Goal: Task Accomplishment & Management: Manage account settings

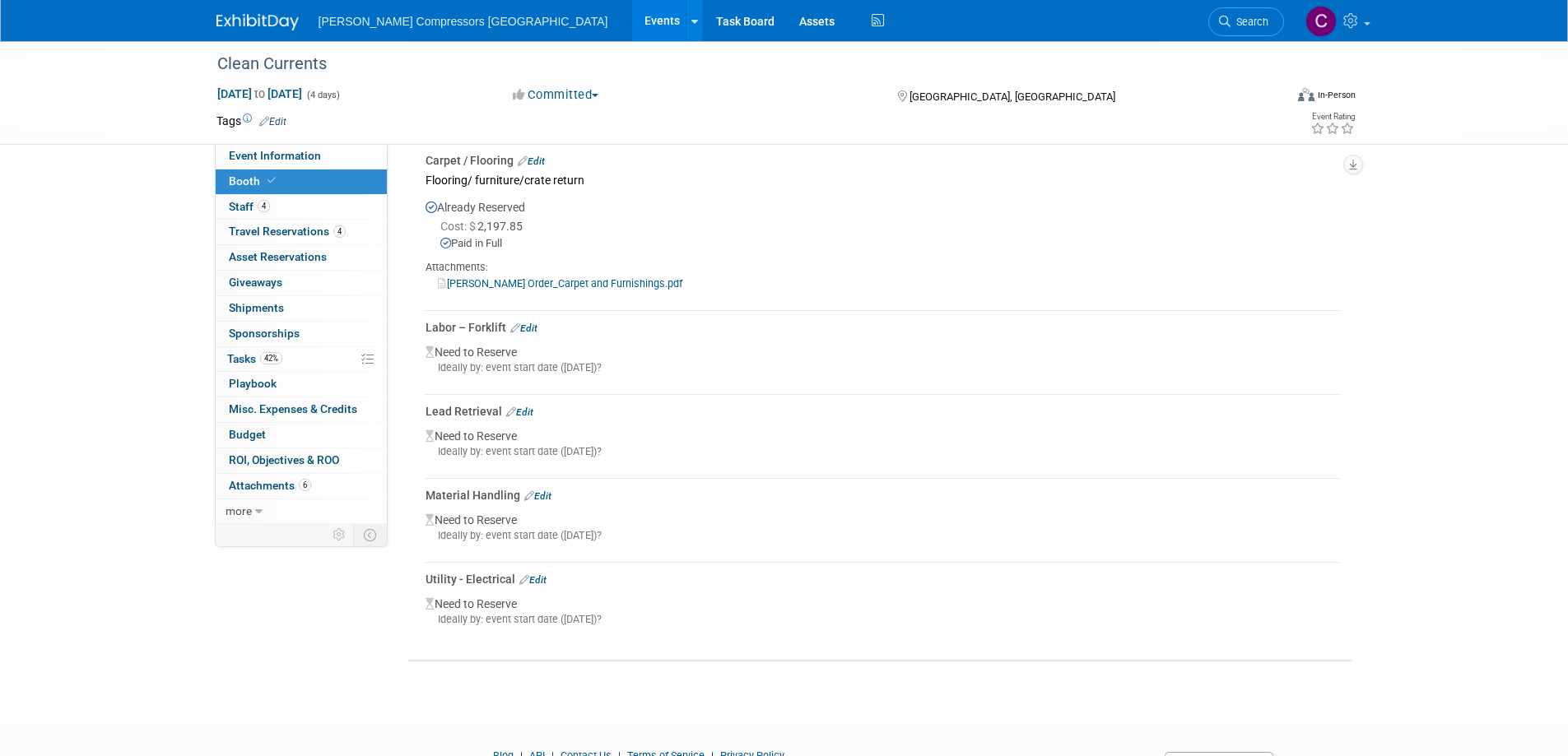
click at [539, 580] on link "Edit" at bounding box center [533, 580] width 28 height 12
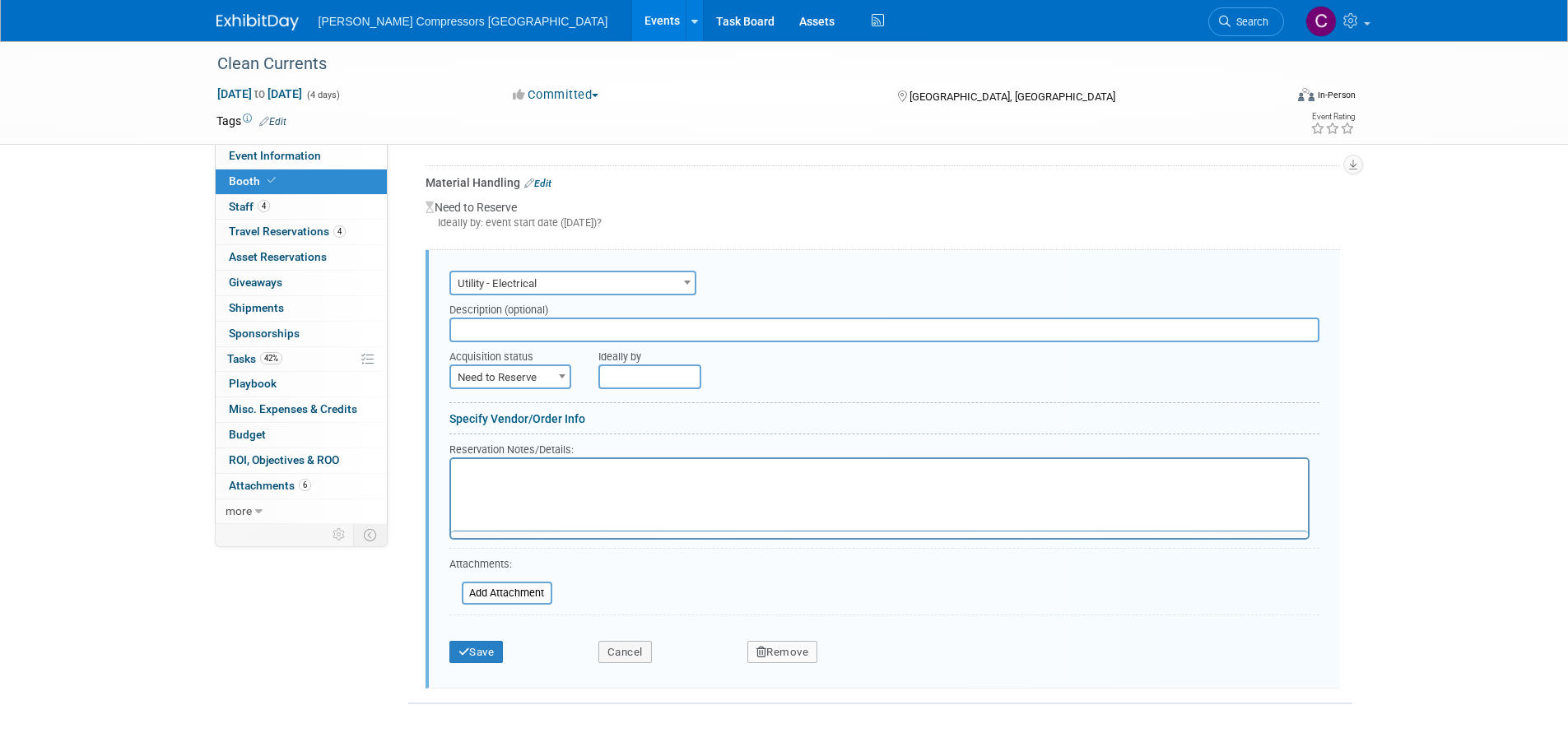
scroll to position [739, 0]
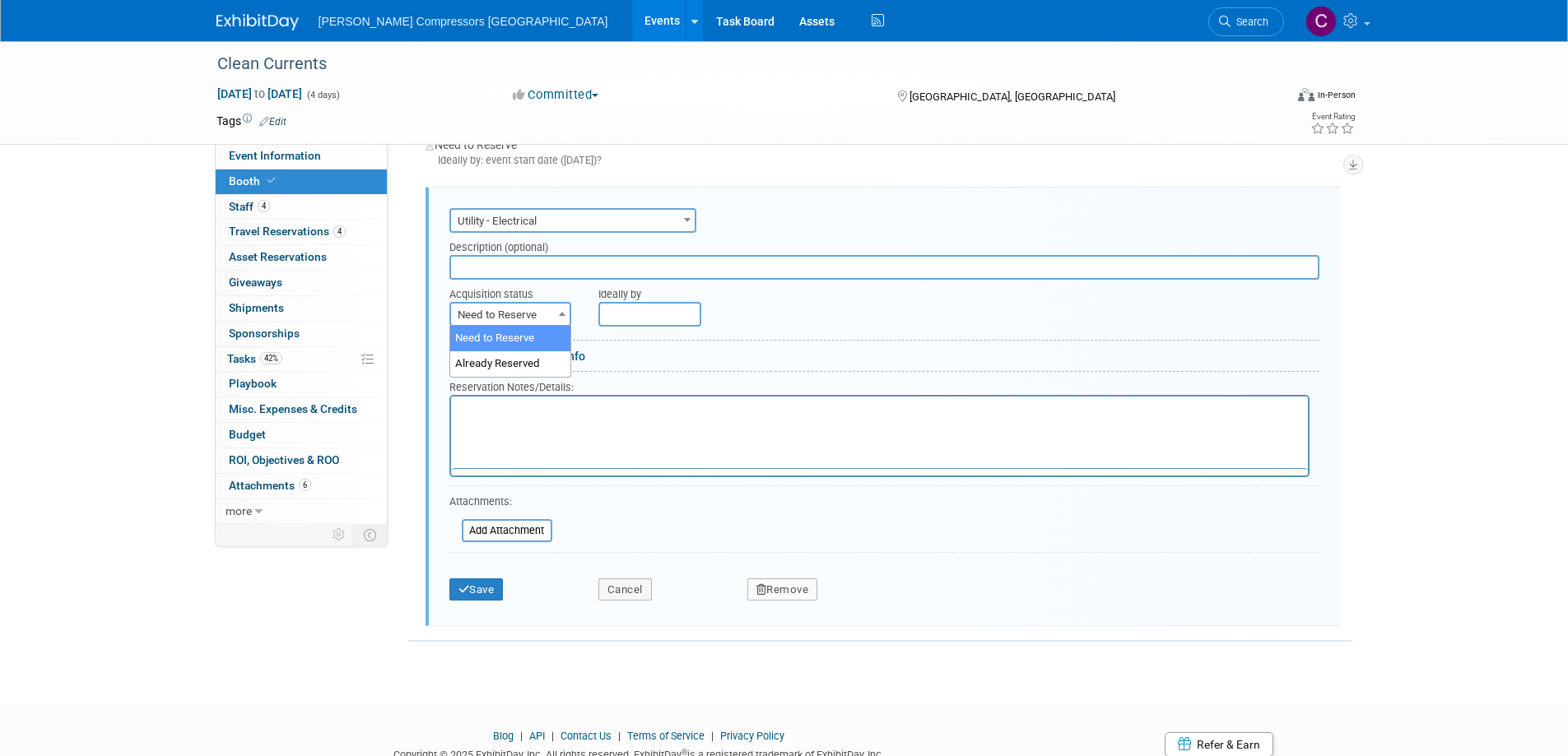
click at [504, 315] on span "Need to Reserve" at bounding box center [510, 315] width 118 height 23
select select "2"
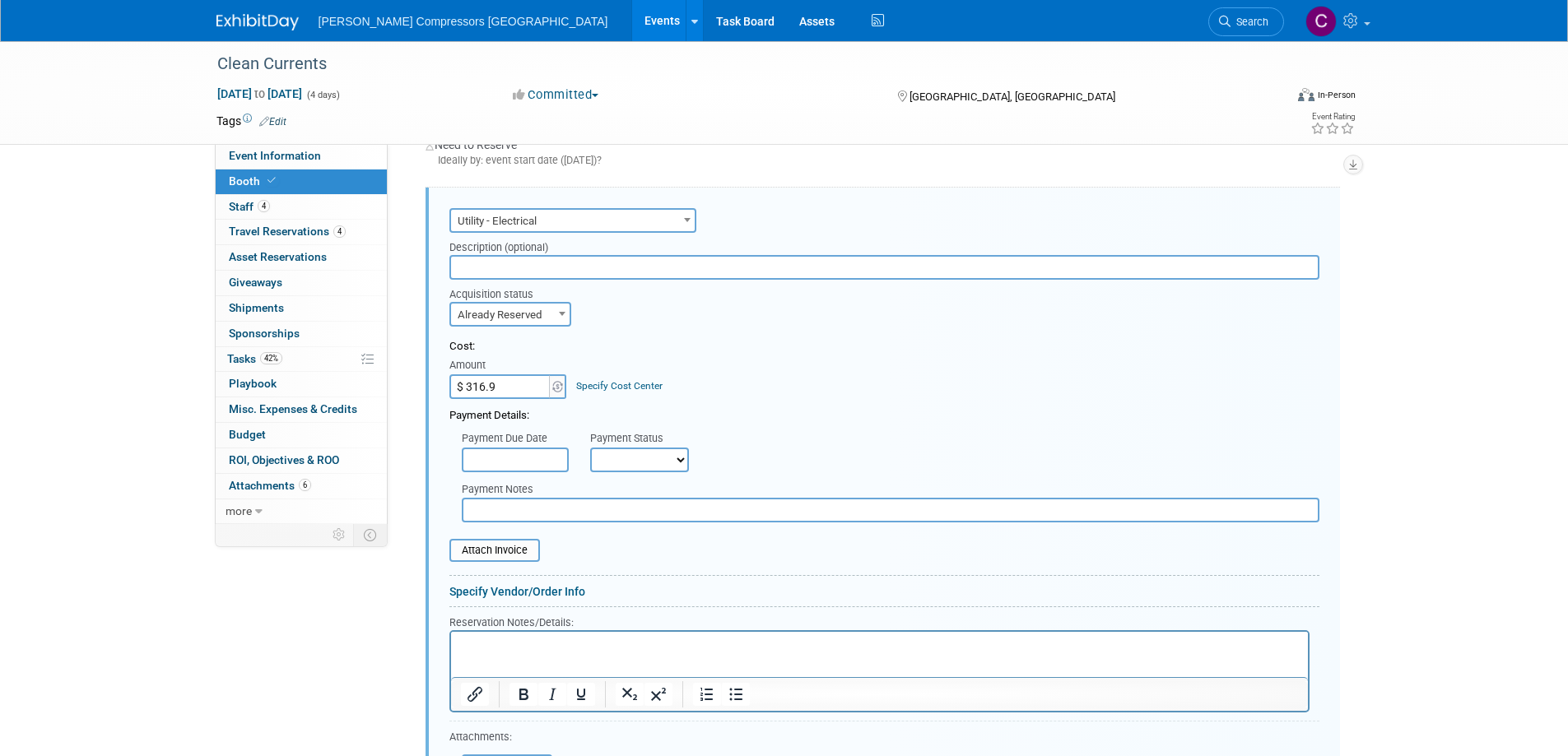
type input "$ 316.90"
click at [628, 458] on select "Not Paid Yet Partially Paid Paid in Full" at bounding box center [640, 460] width 99 height 25
select select "1"
click at [590, 448] on select "Not Paid Yet Partially Paid Paid in Full" at bounding box center [640, 460] width 99 height 25
click at [568, 512] on input "text" at bounding box center [890, 509] width 857 height 25
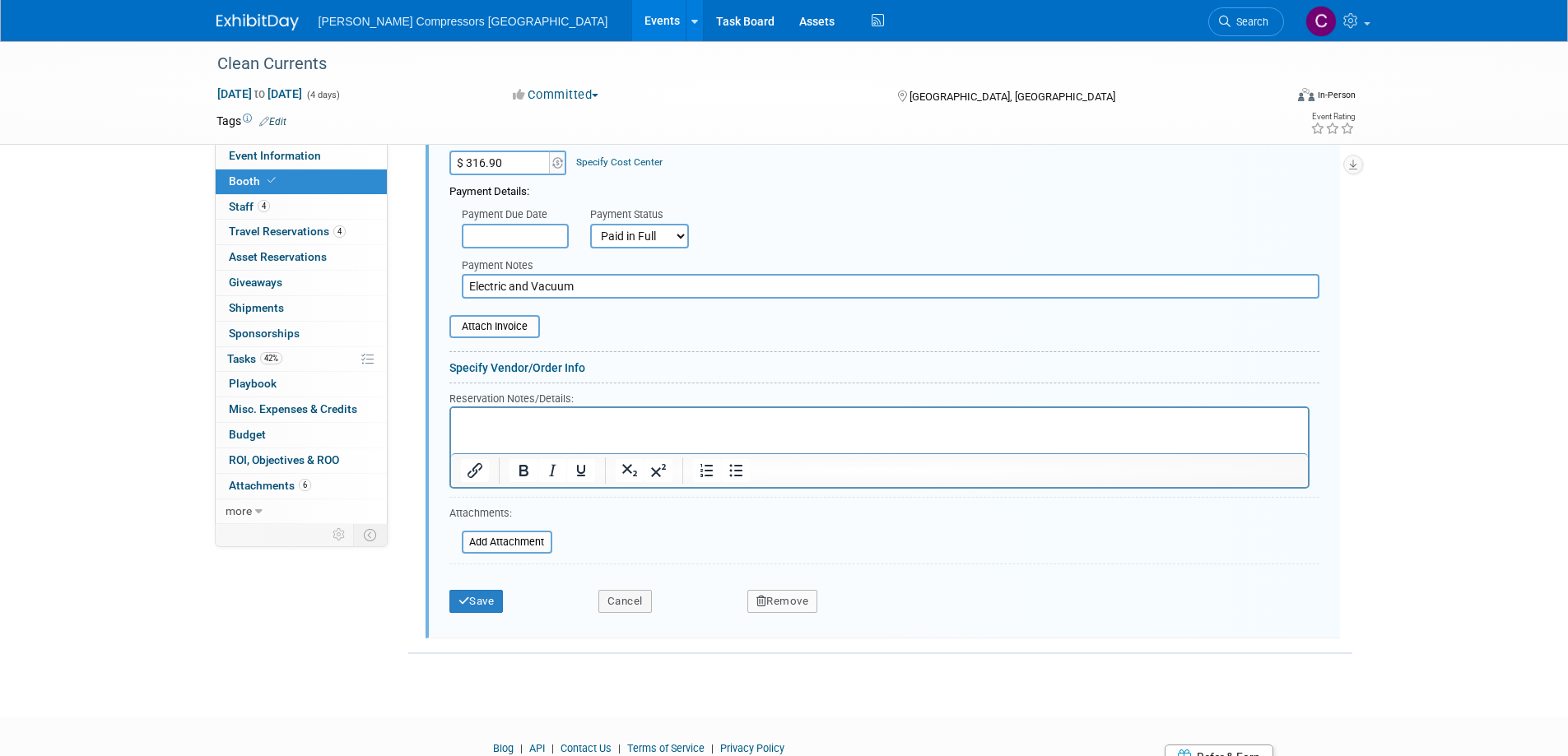
scroll to position [986, 0]
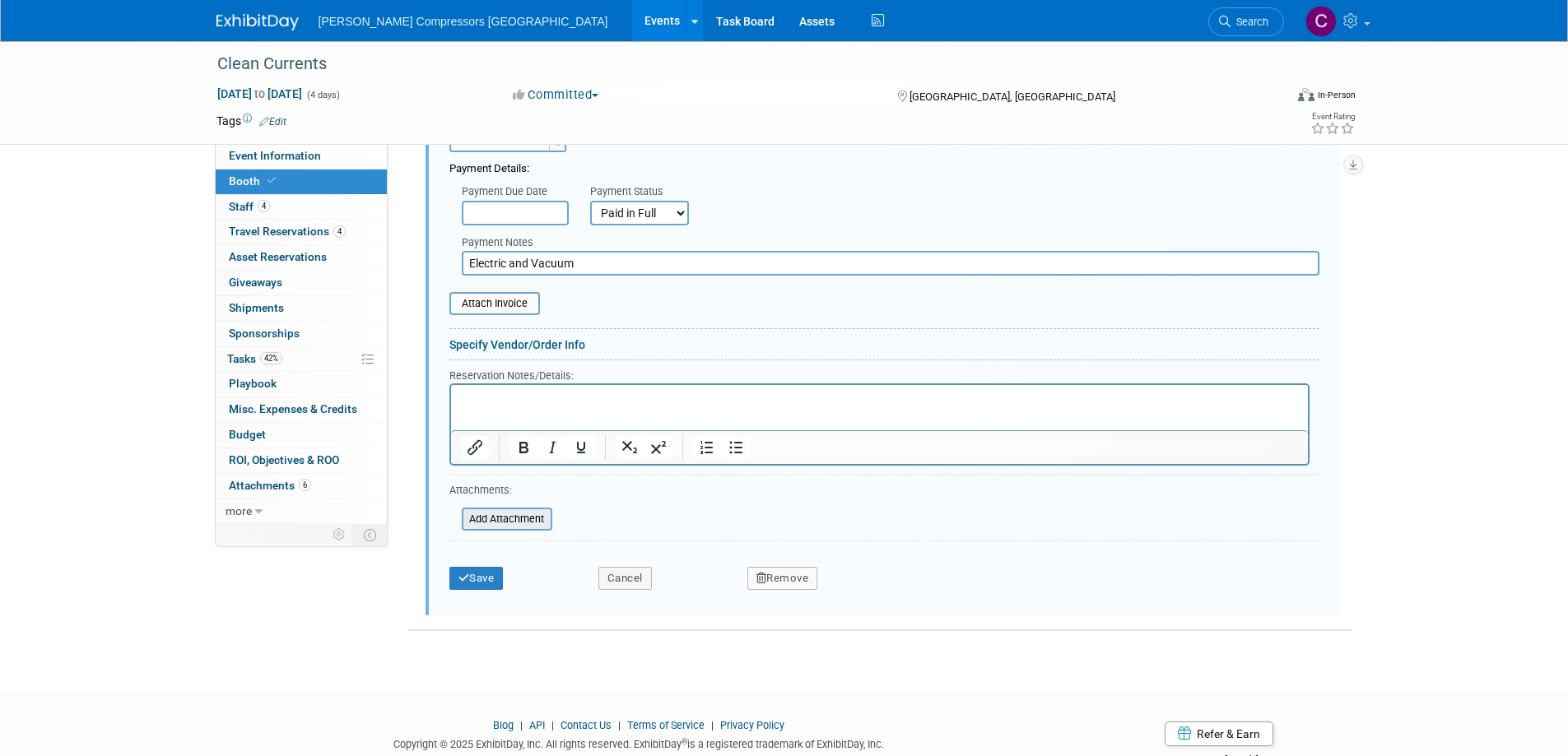
type input "Electric and Vacuum"
click at [522, 520] on input "file" at bounding box center [452, 519] width 196 height 20
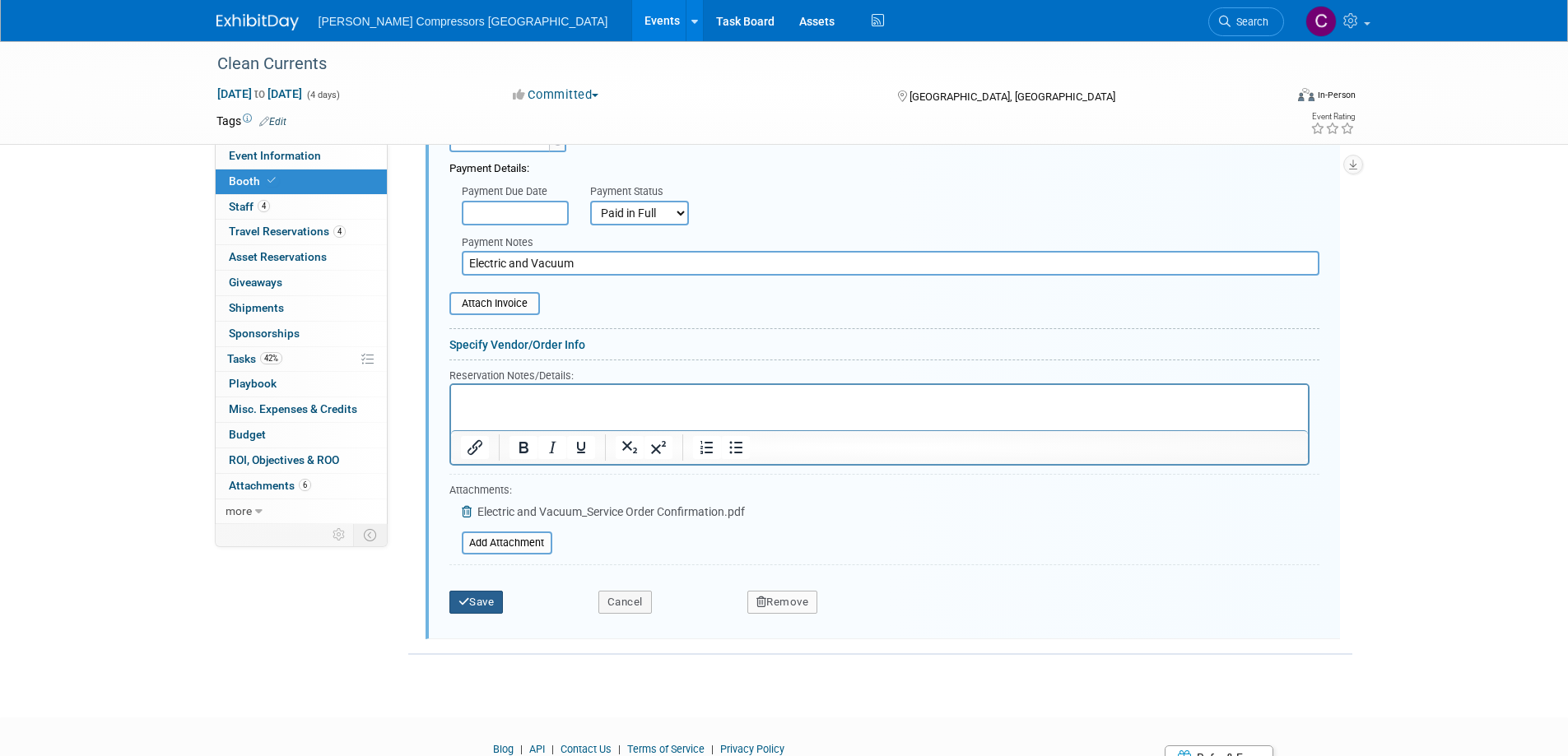
click at [475, 597] on button "Save" at bounding box center [476, 602] width 54 height 23
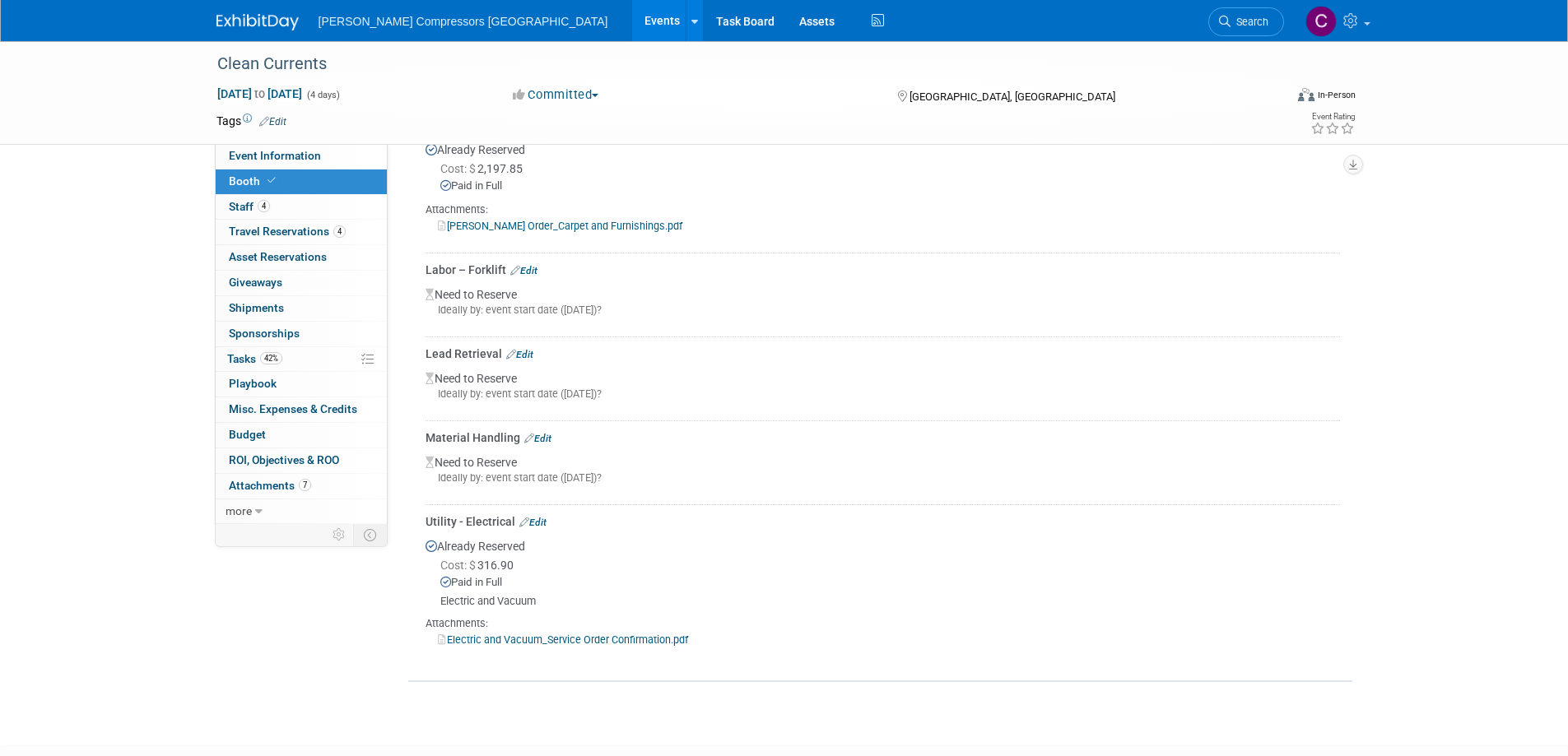
scroll to position [361, 0]
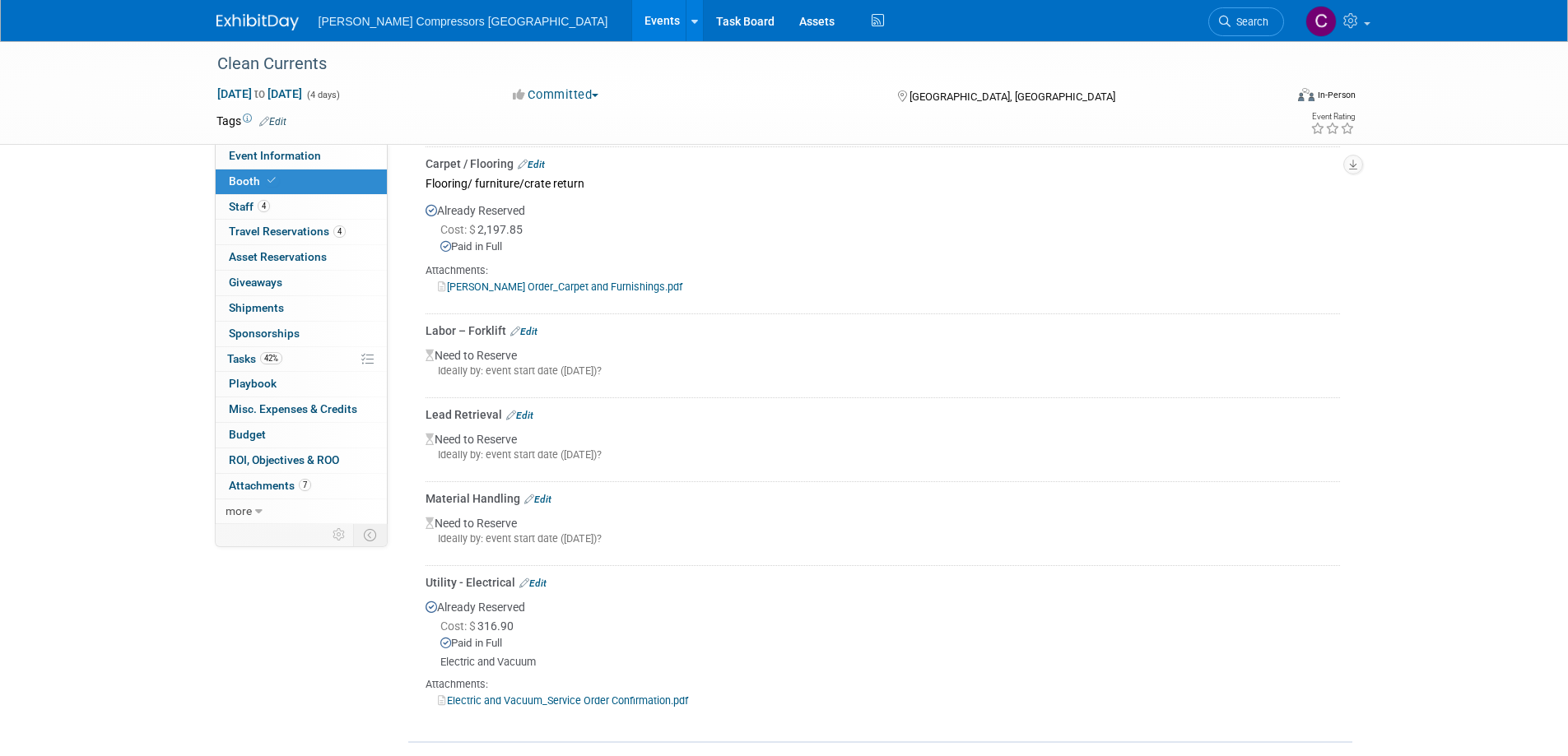
click at [534, 329] on link "Edit" at bounding box center [524, 331] width 28 height 12
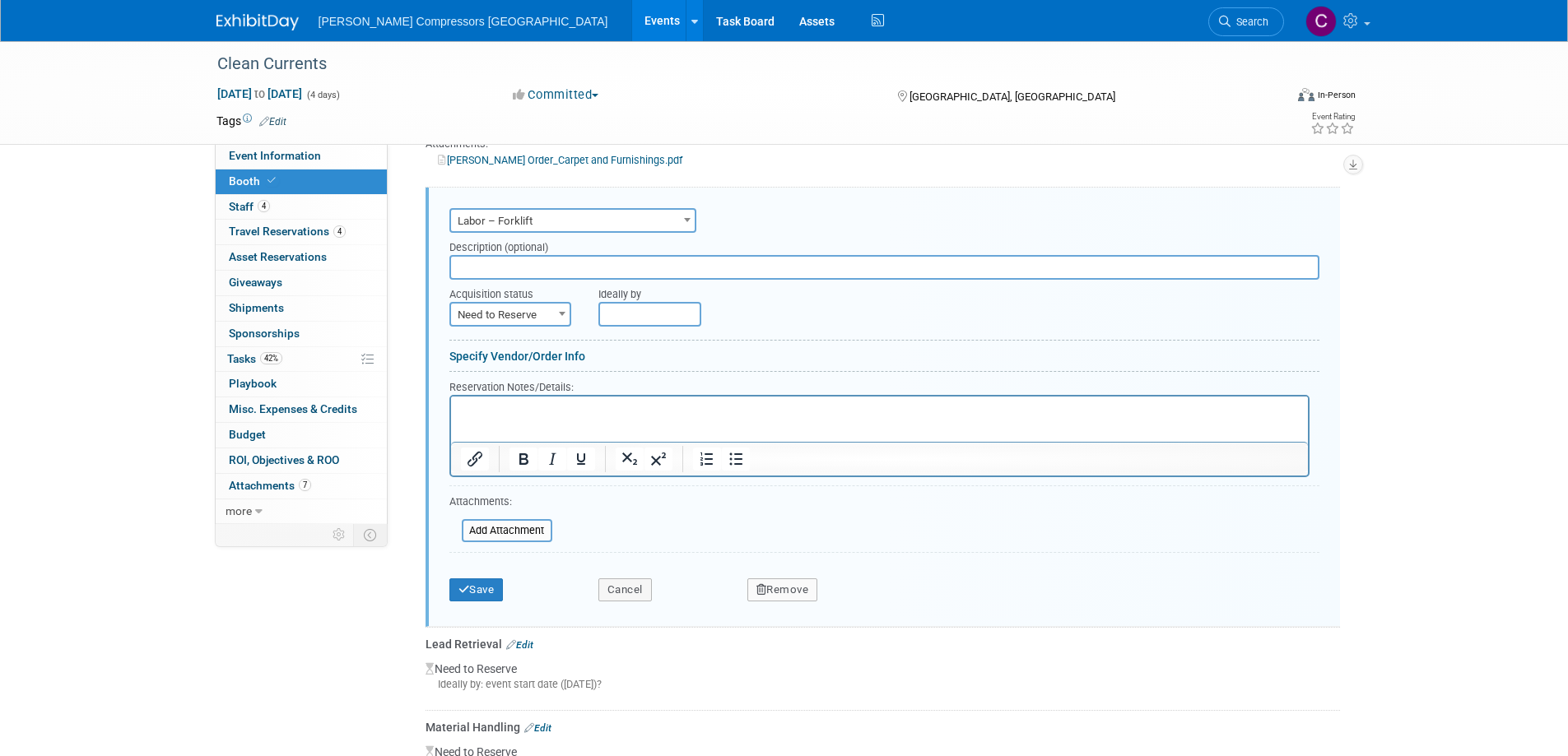
scroll to position [0, 0]
click at [506, 314] on span "Need to Reserve" at bounding box center [510, 315] width 118 height 23
select select "2"
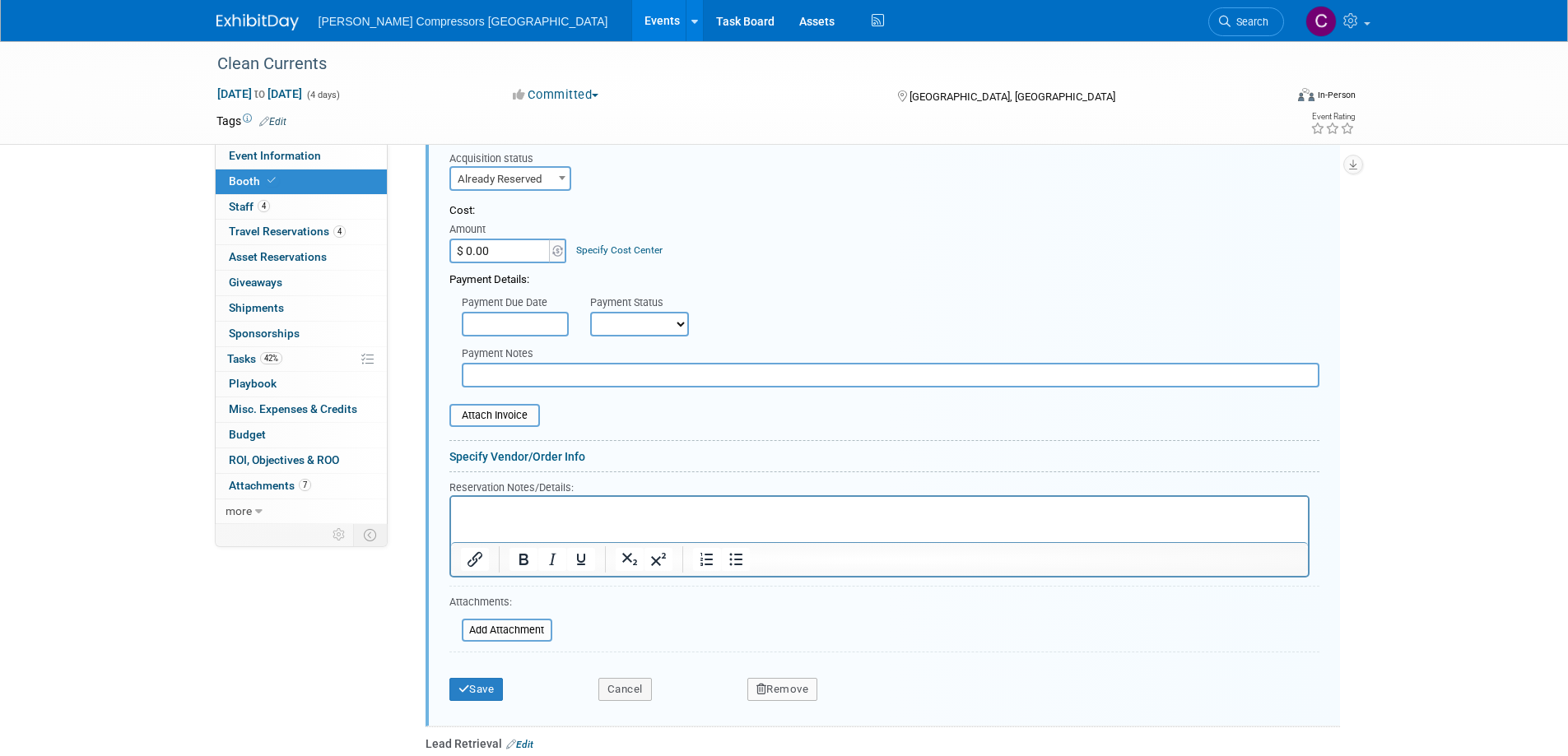
scroll to position [652, 0]
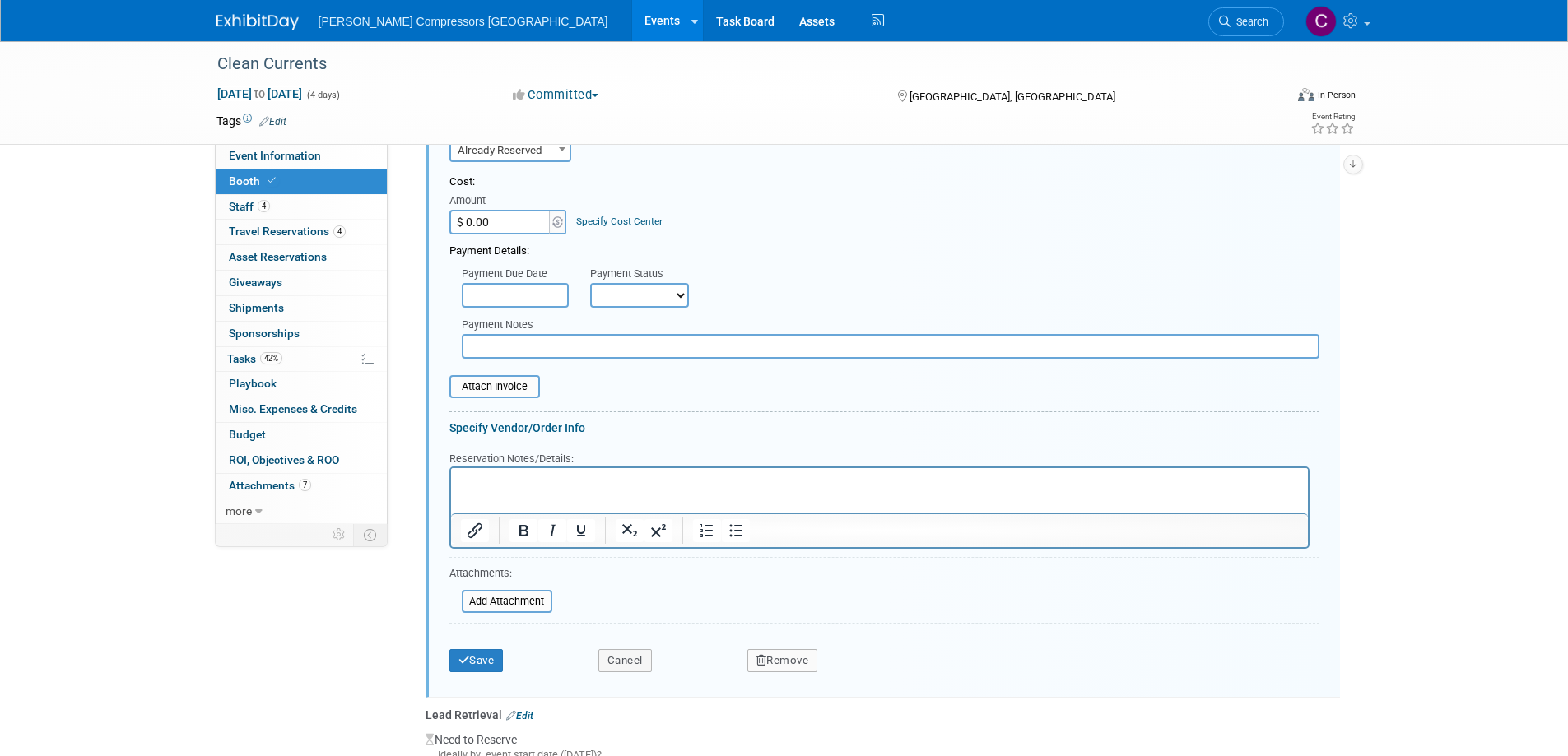
click at [638, 288] on select "Not Paid Yet Partially Paid Paid in Full" at bounding box center [640, 295] width 99 height 25
select select "1"
click at [590, 283] on select "Not Paid Yet Partially Paid Paid in Full" at bounding box center [640, 295] width 99 height 25
paste input "874.5"
type input "$ 874.50"
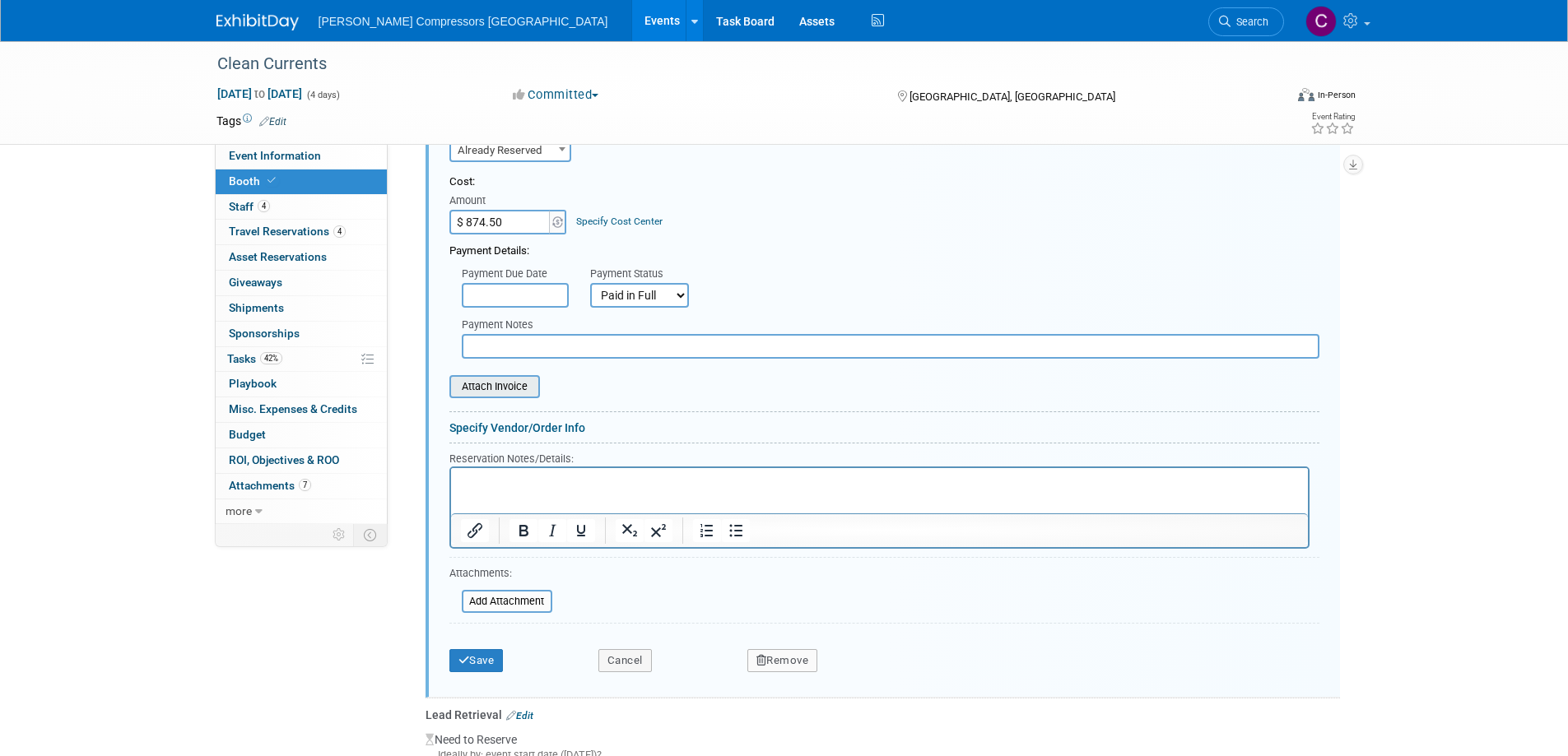
click at [496, 385] on input "file" at bounding box center [440, 387] width 196 height 20
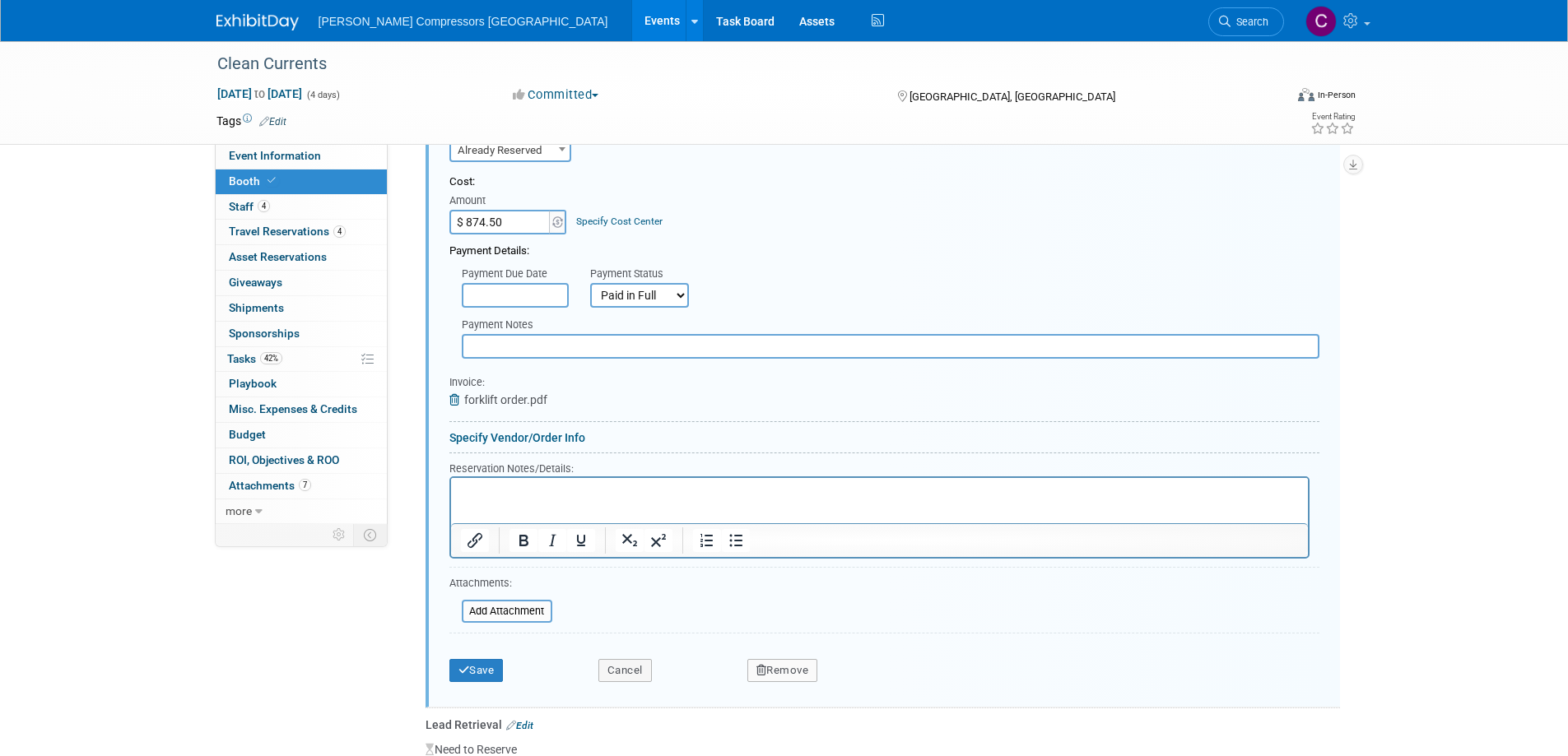
click at [456, 400] on icon at bounding box center [456, 399] width 15 height 12
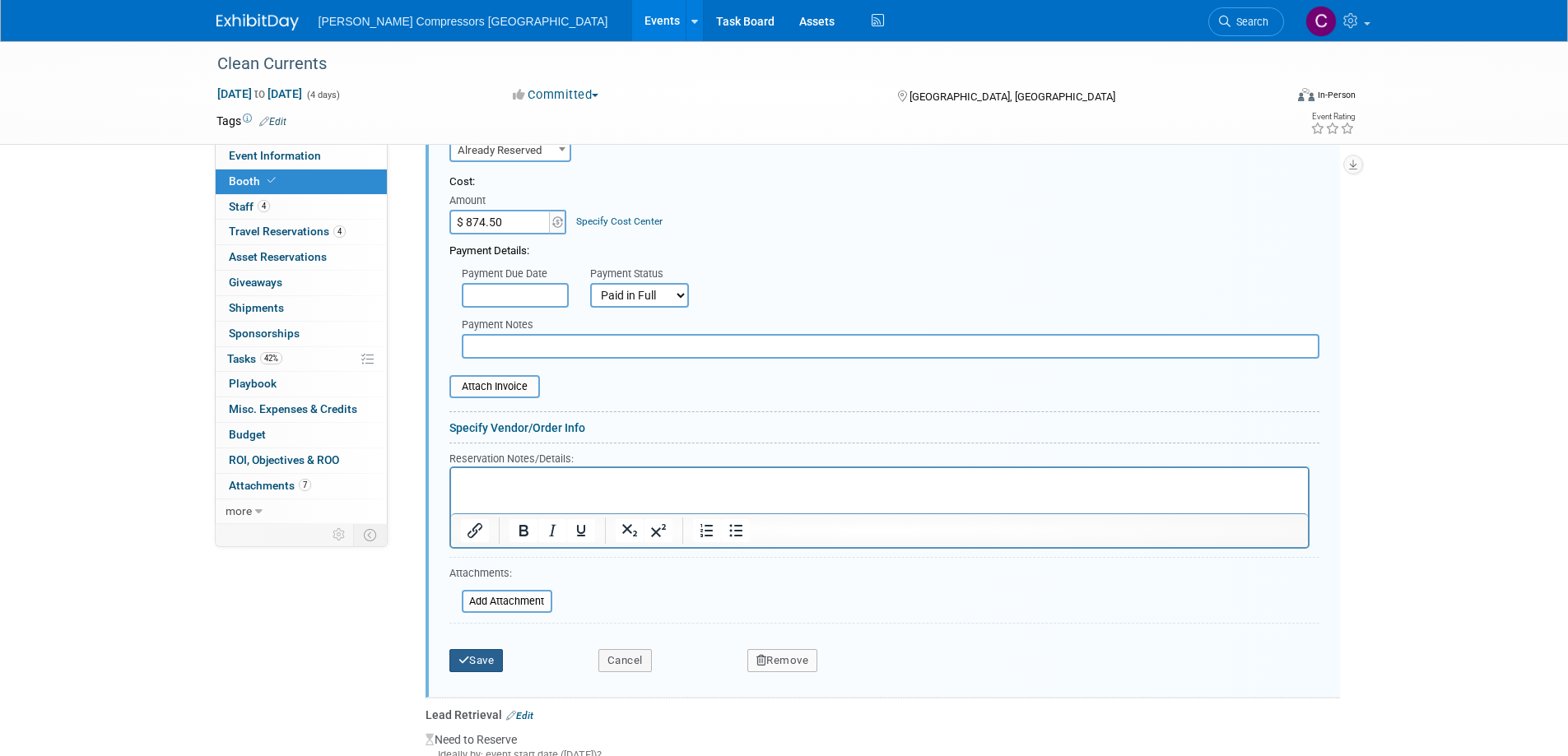
click at [472, 662] on button "Save" at bounding box center [476, 660] width 54 height 23
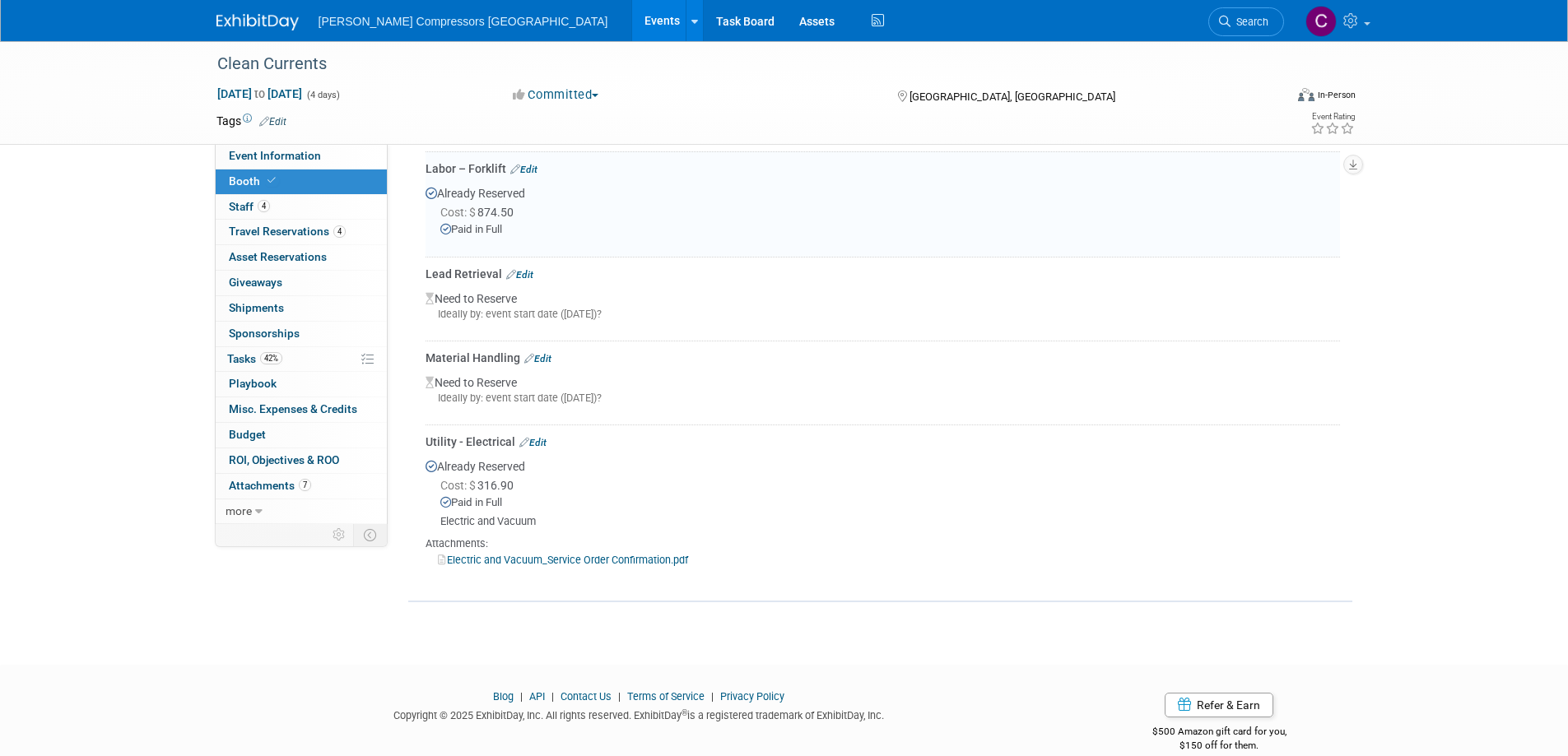
scroll to position [488, 0]
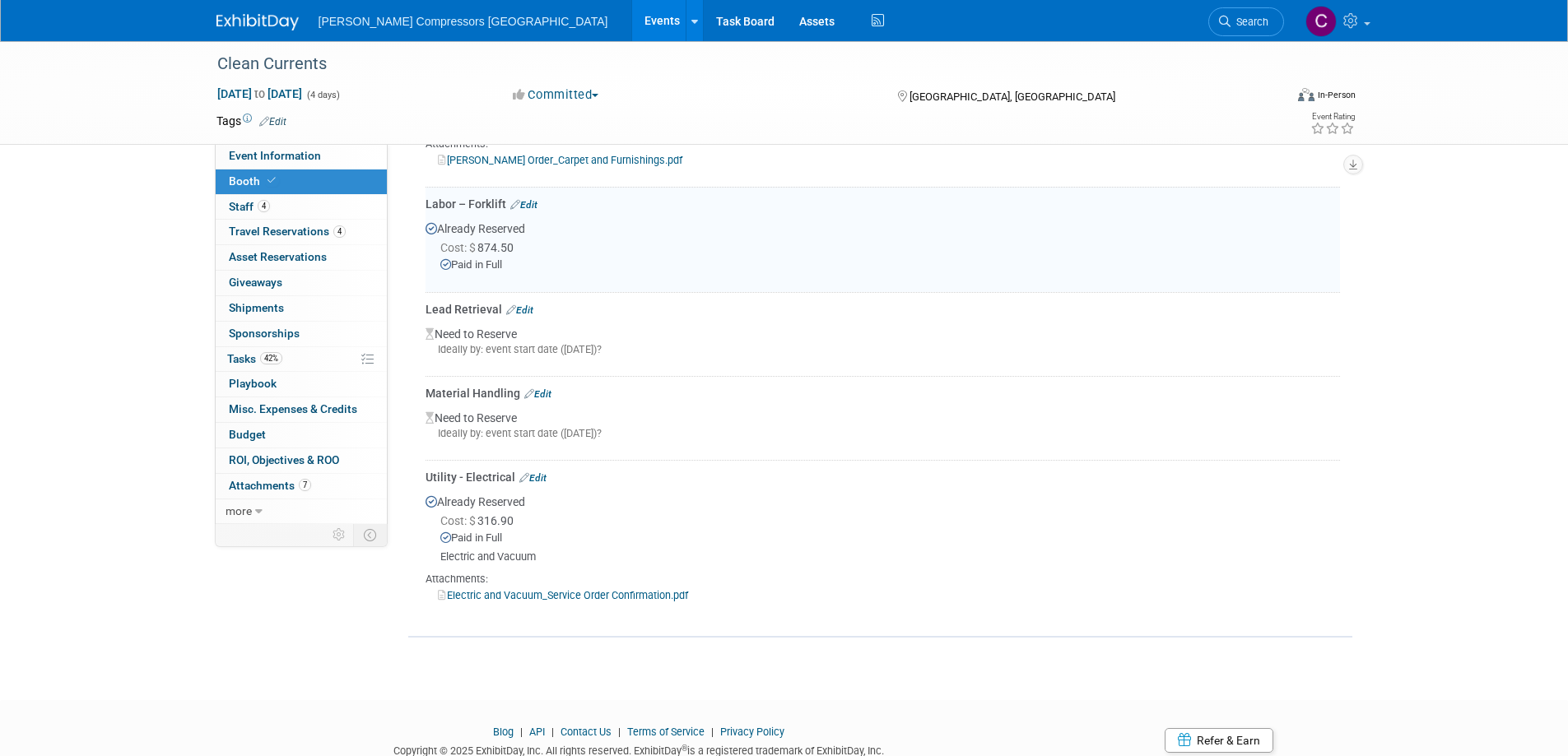
click at [521, 313] on link "Edit" at bounding box center [520, 310] width 28 height 12
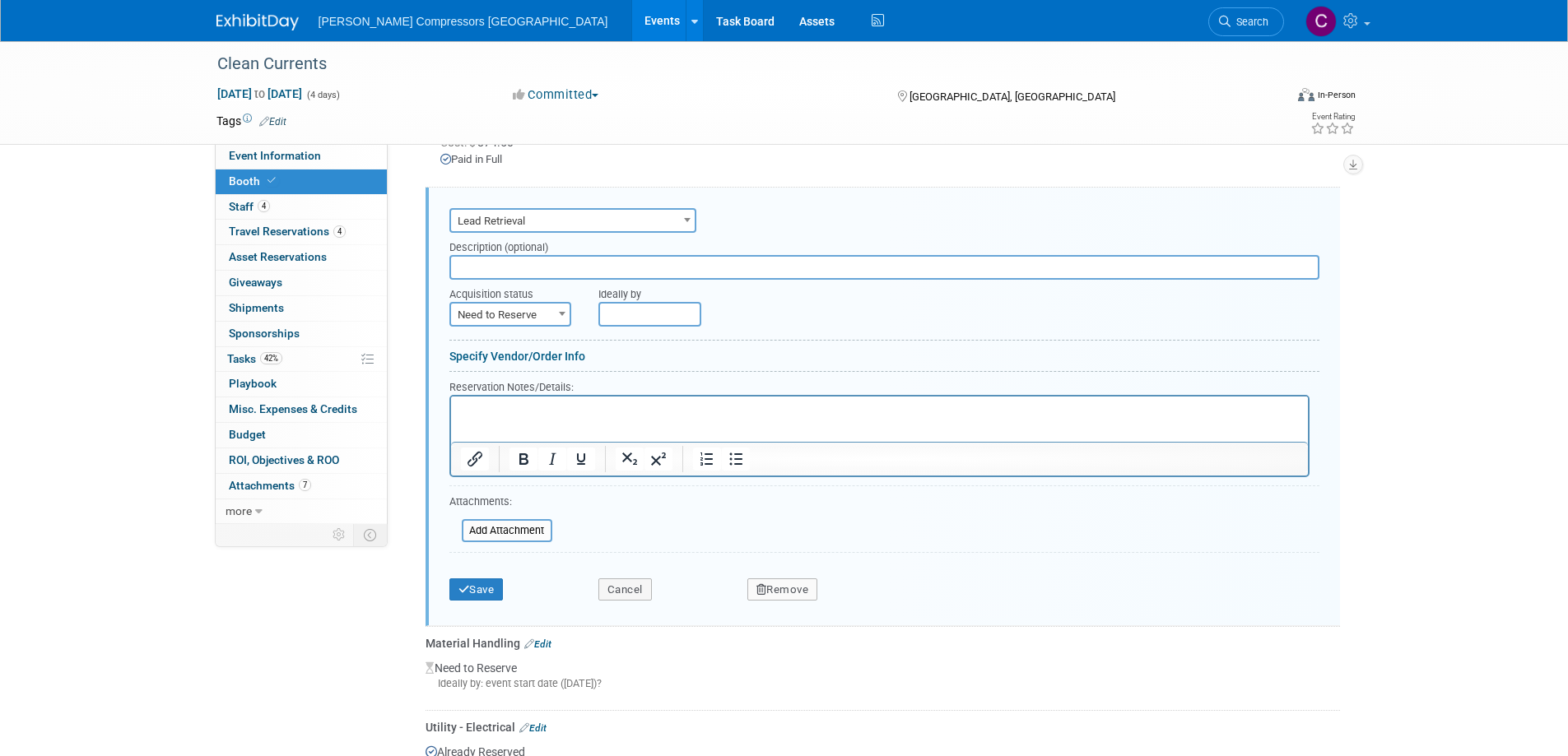
scroll to position [0, 0]
click at [797, 586] on button "Remove" at bounding box center [782, 589] width 71 height 23
click at [862, 608] on link "Yes" at bounding box center [874, 603] width 48 height 27
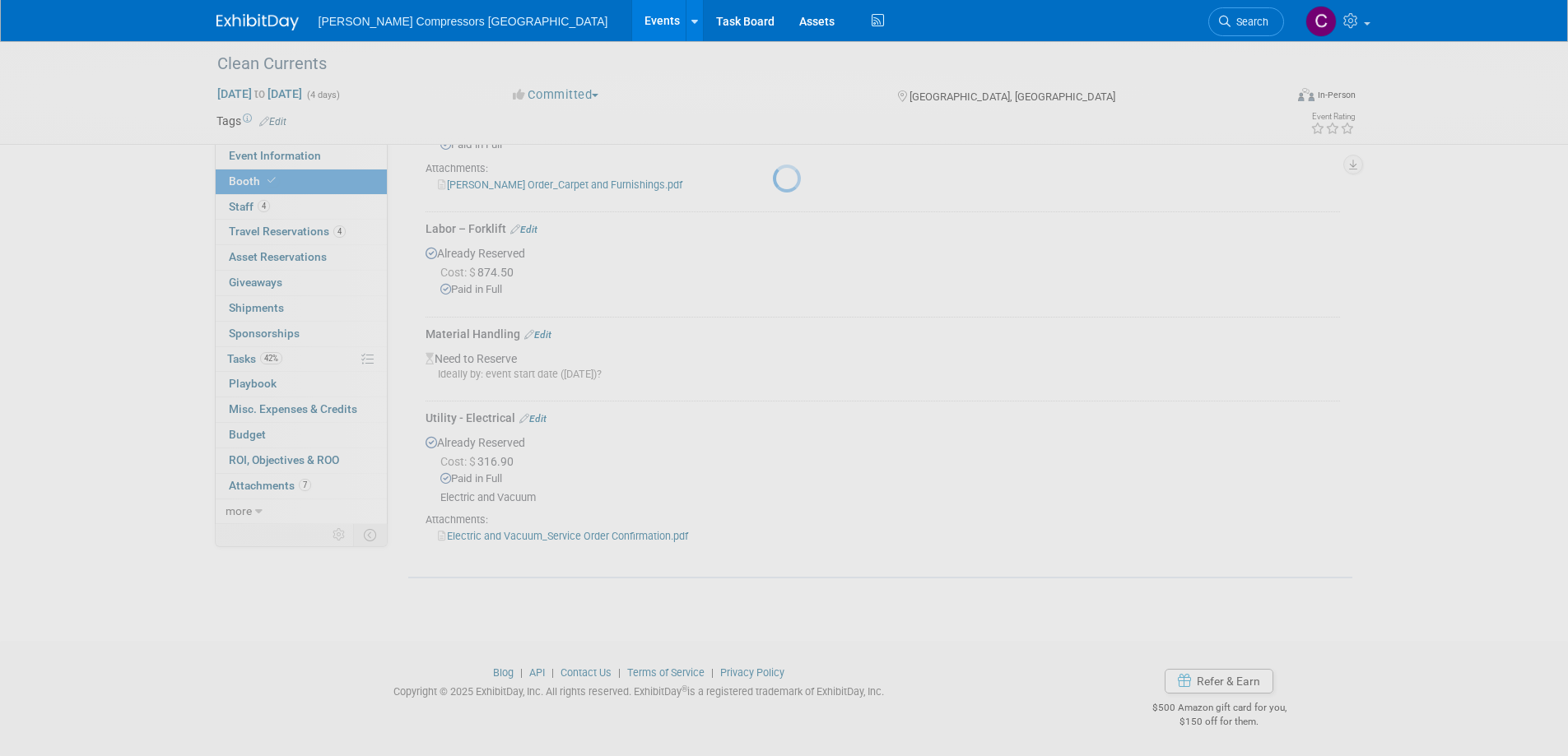
scroll to position [463, 0]
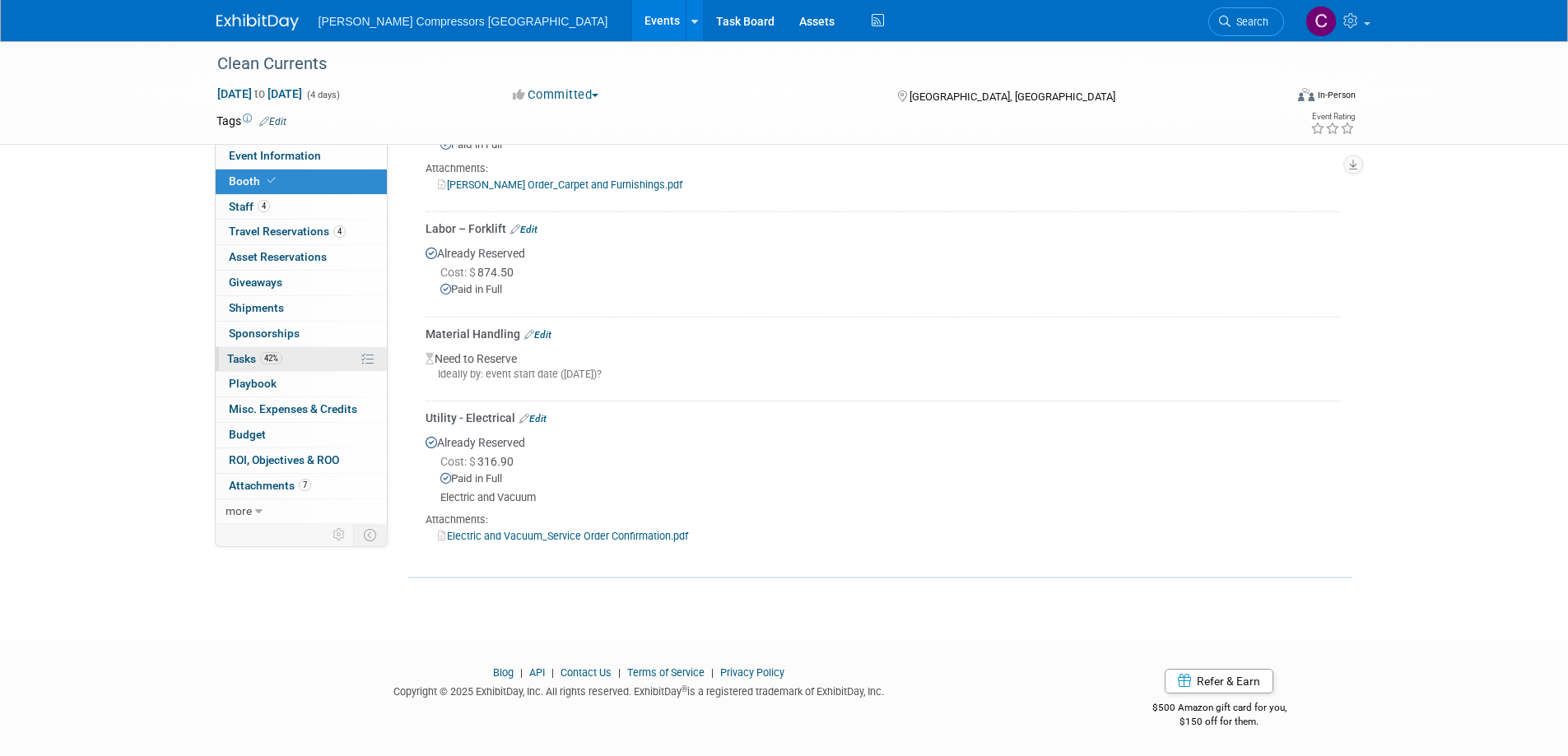
click at [242, 356] on span "Tasks 42%" at bounding box center [254, 359] width 55 height 13
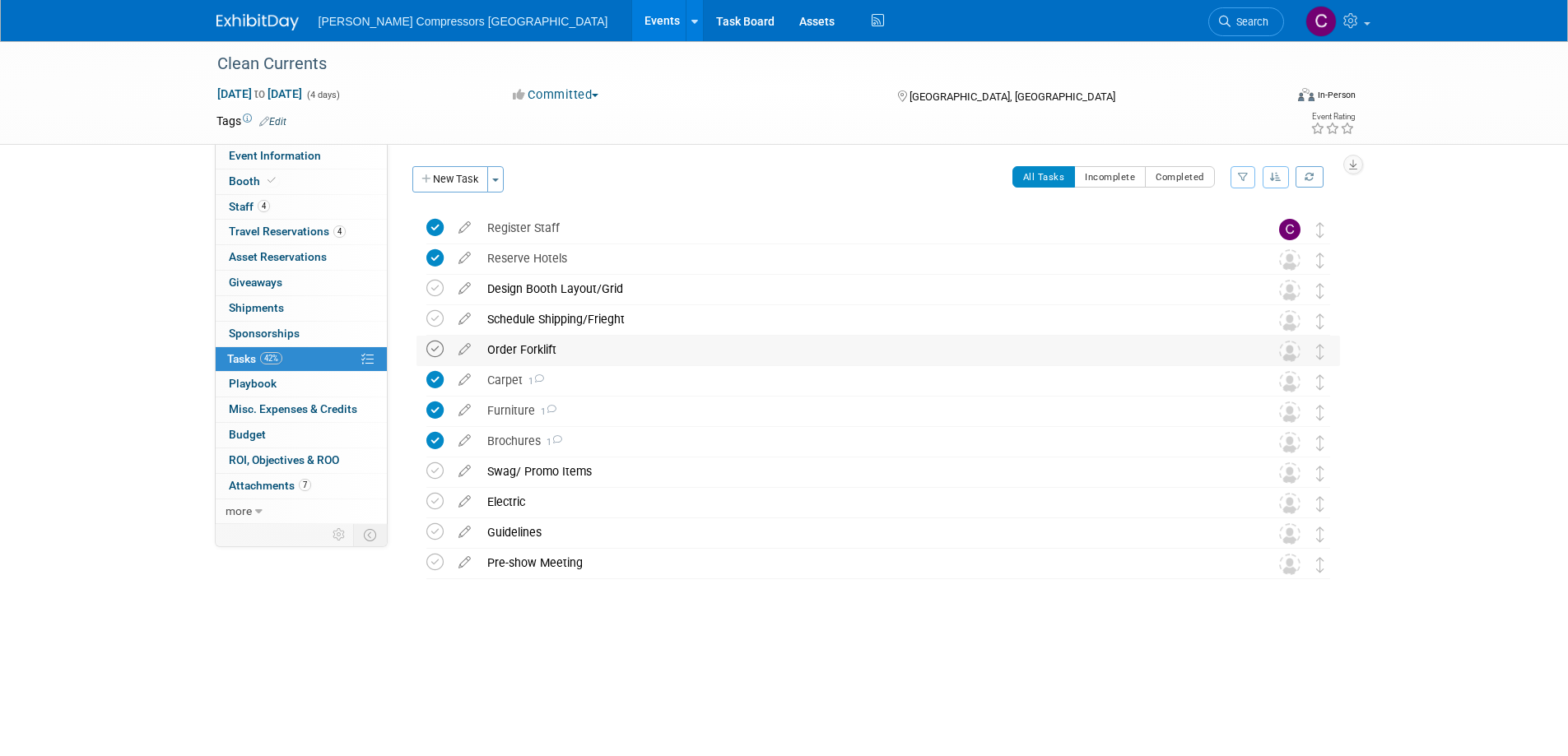
click at [434, 350] on icon at bounding box center [434, 349] width 17 height 17
click at [438, 311] on icon at bounding box center [434, 318] width 17 height 17
click at [434, 287] on icon at bounding box center [434, 288] width 17 height 17
click at [431, 474] on icon at bounding box center [434, 471] width 17 height 17
click at [437, 501] on icon at bounding box center [434, 501] width 17 height 17
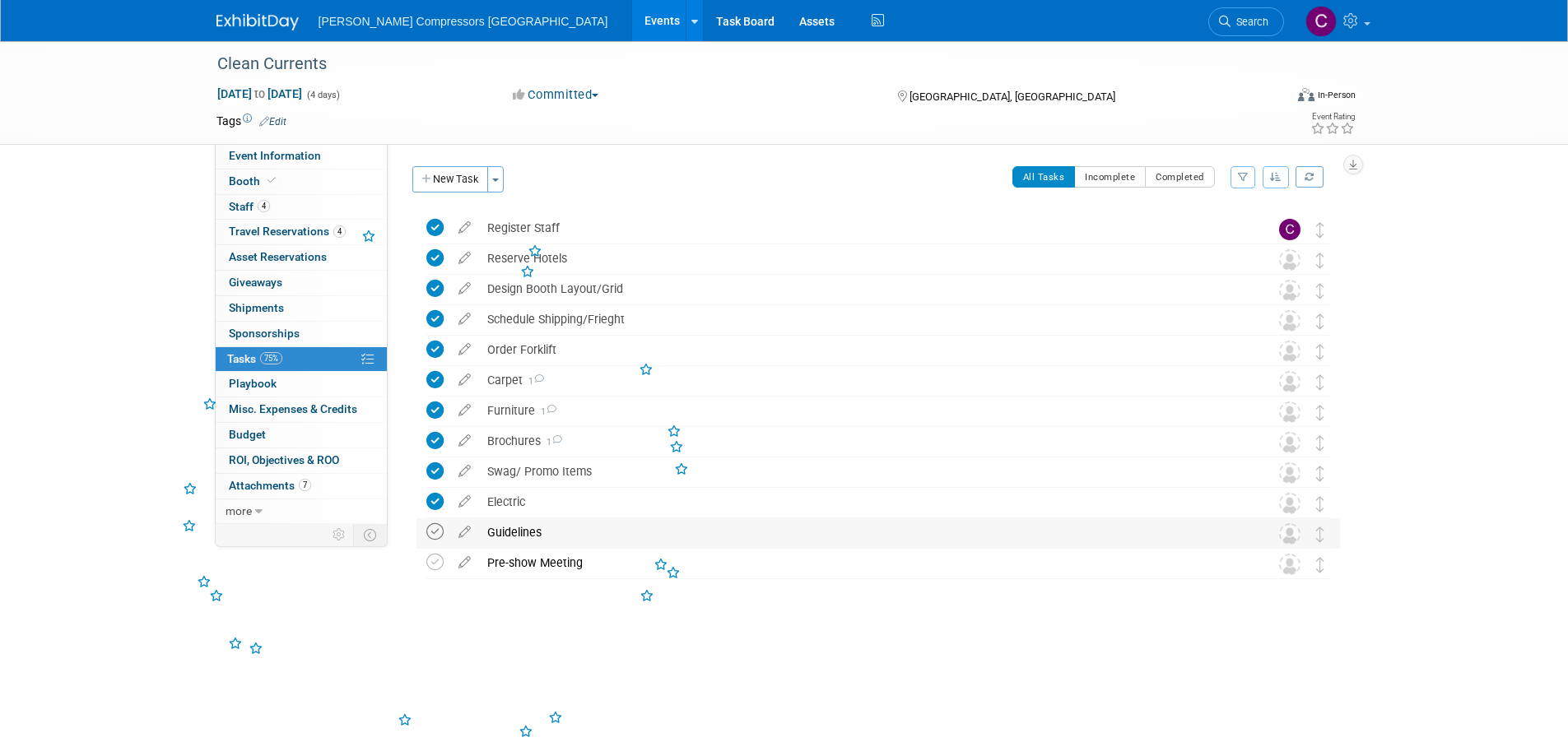
click at [432, 537] on icon at bounding box center [434, 531] width 17 height 17
click at [442, 182] on button "New Task" at bounding box center [450, 179] width 75 height 27
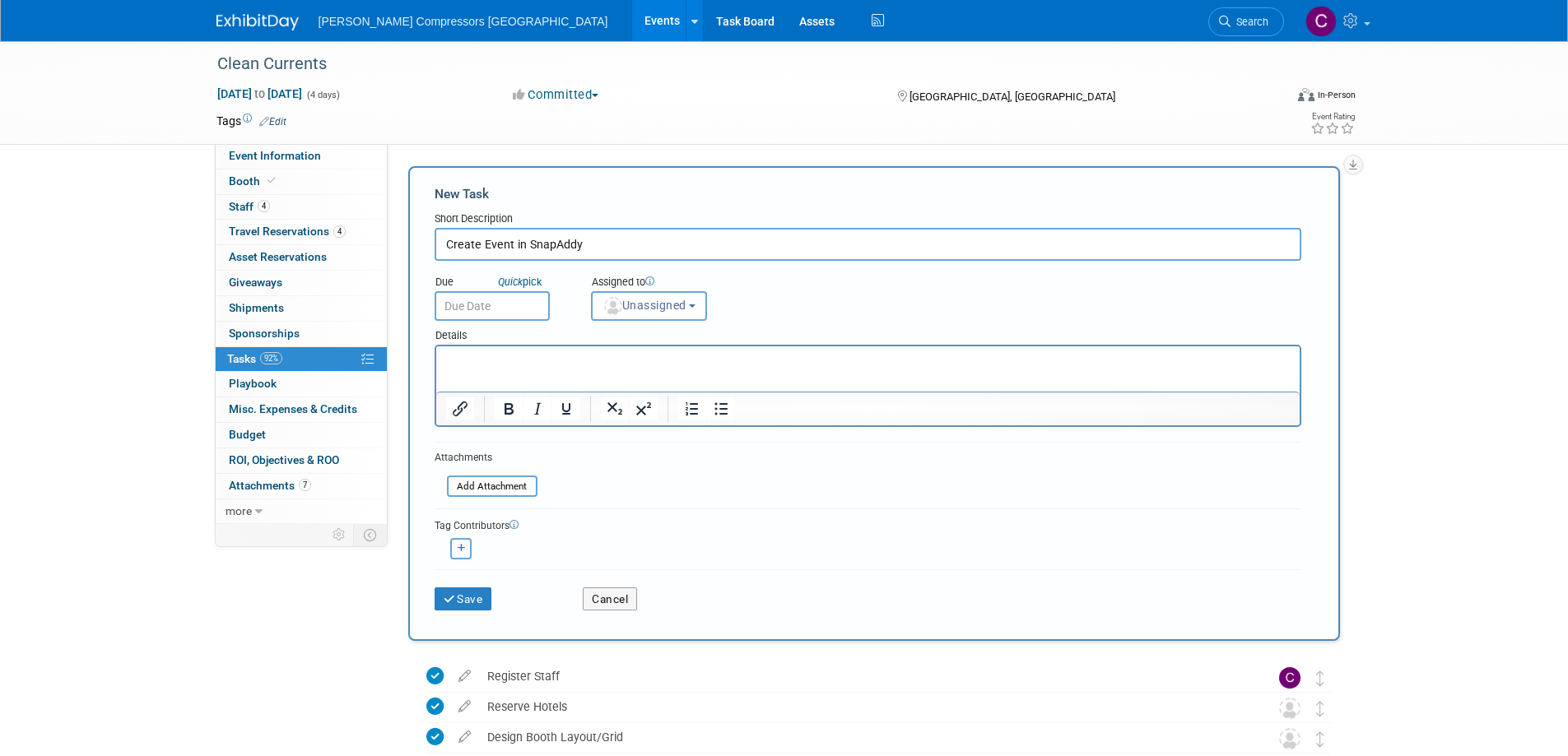
type input "Create Event in SnapAddy"
click at [489, 303] on input "text" at bounding box center [492, 306] width 116 height 29
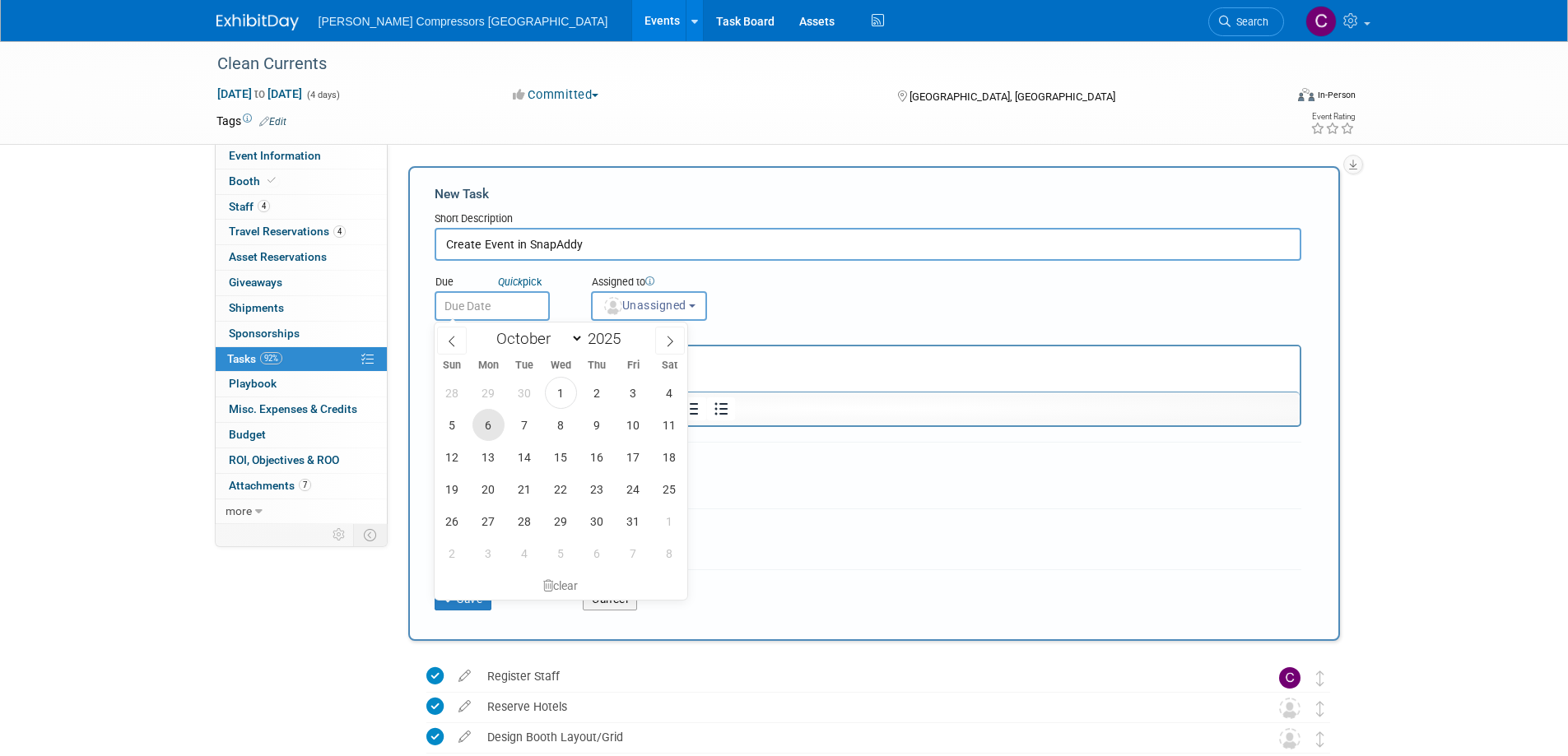
click at [491, 425] on span "6" at bounding box center [488, 425] width 32 height 32
type input "[DATE]"
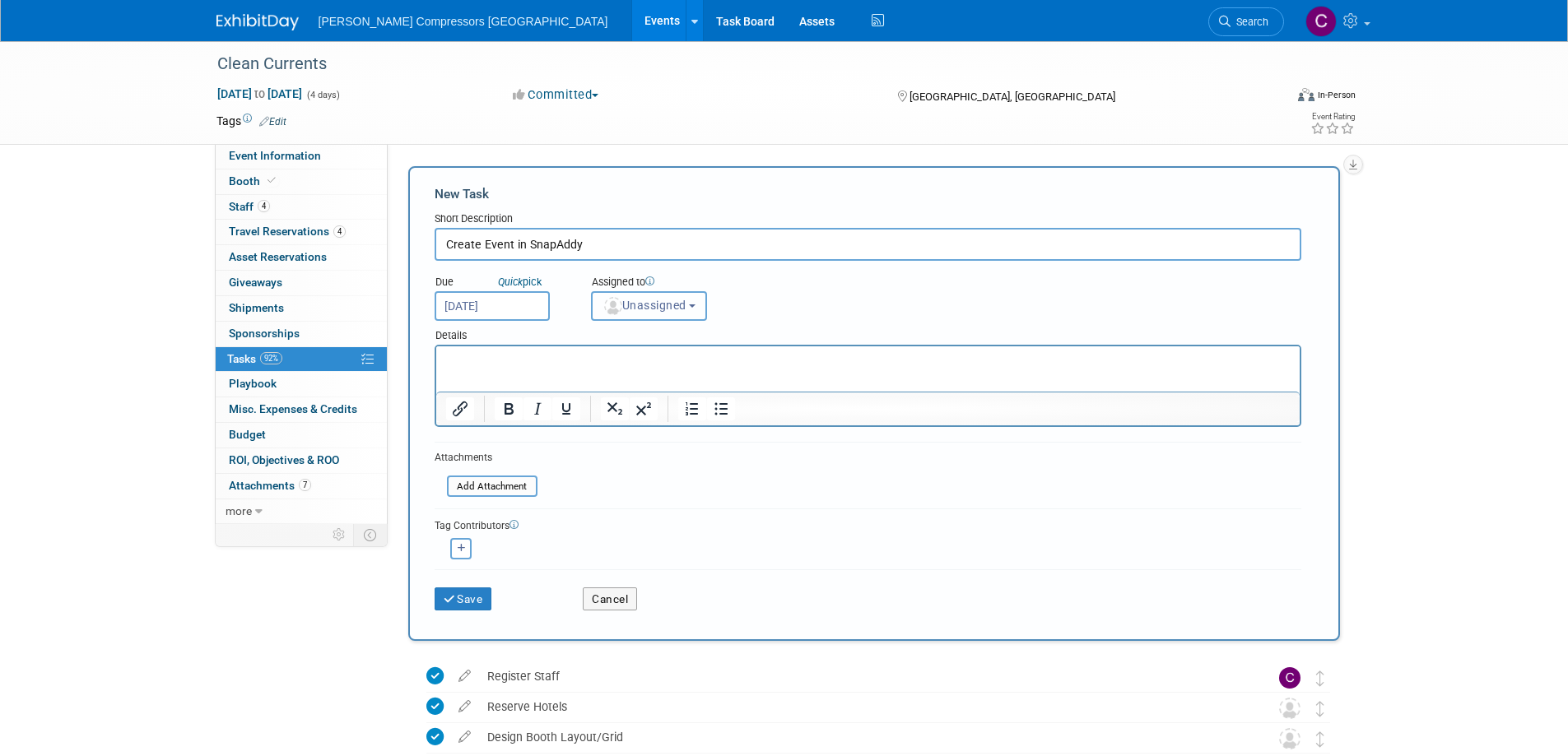
click at [668, 302] on span "Unassigned" at bounding box center [644, 305] width 84 height 13
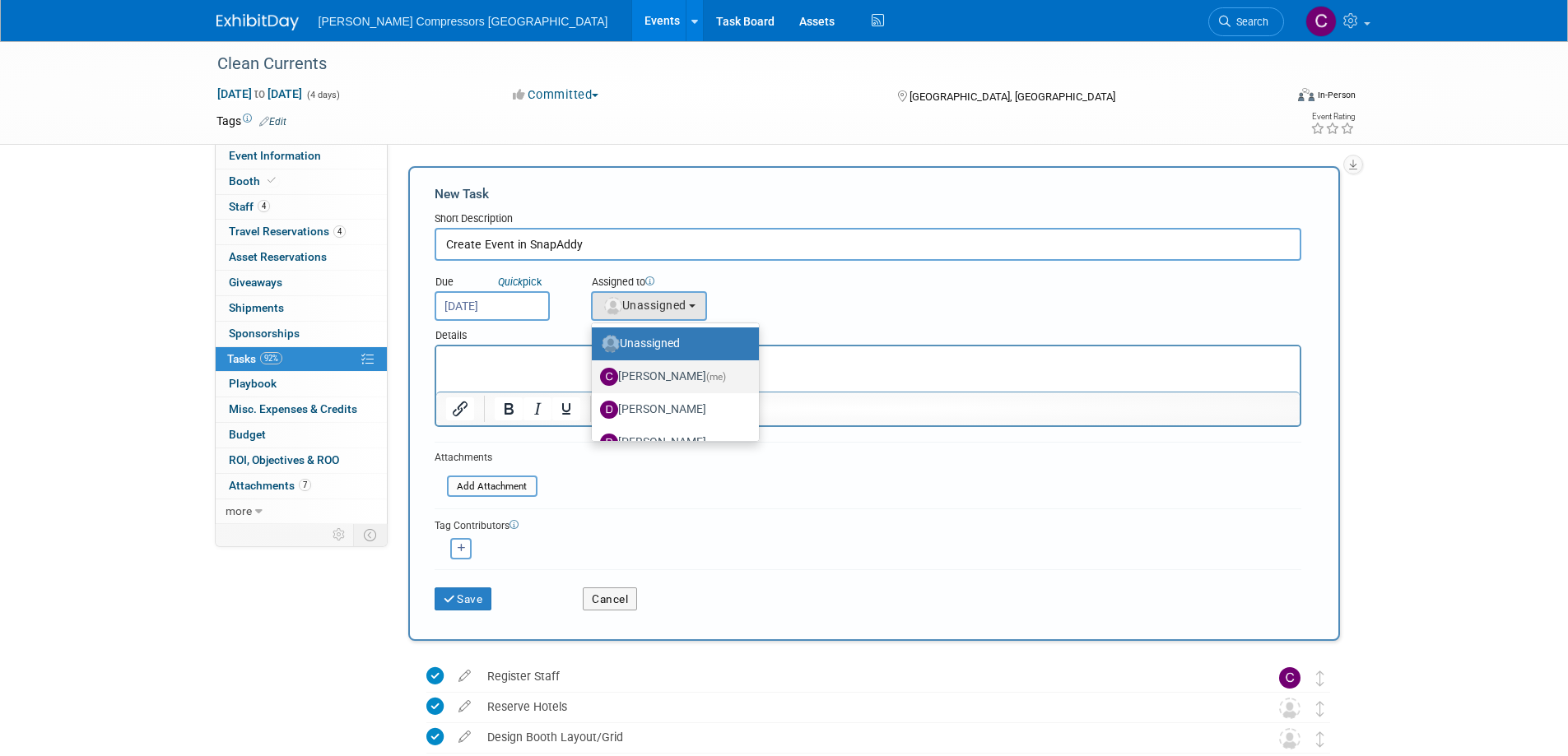
click at [651, 371] on label "[PERSON_NAME] (me)" at bounding box center [671, 376] width 142 height 27
click at [594, 371] on input "[PERSON_NAME] (me)" at bounding box center [589, 375] width 11 height 11
select select "8df64477-95ec-43ac-a17b-ae5ba5a68c4e"
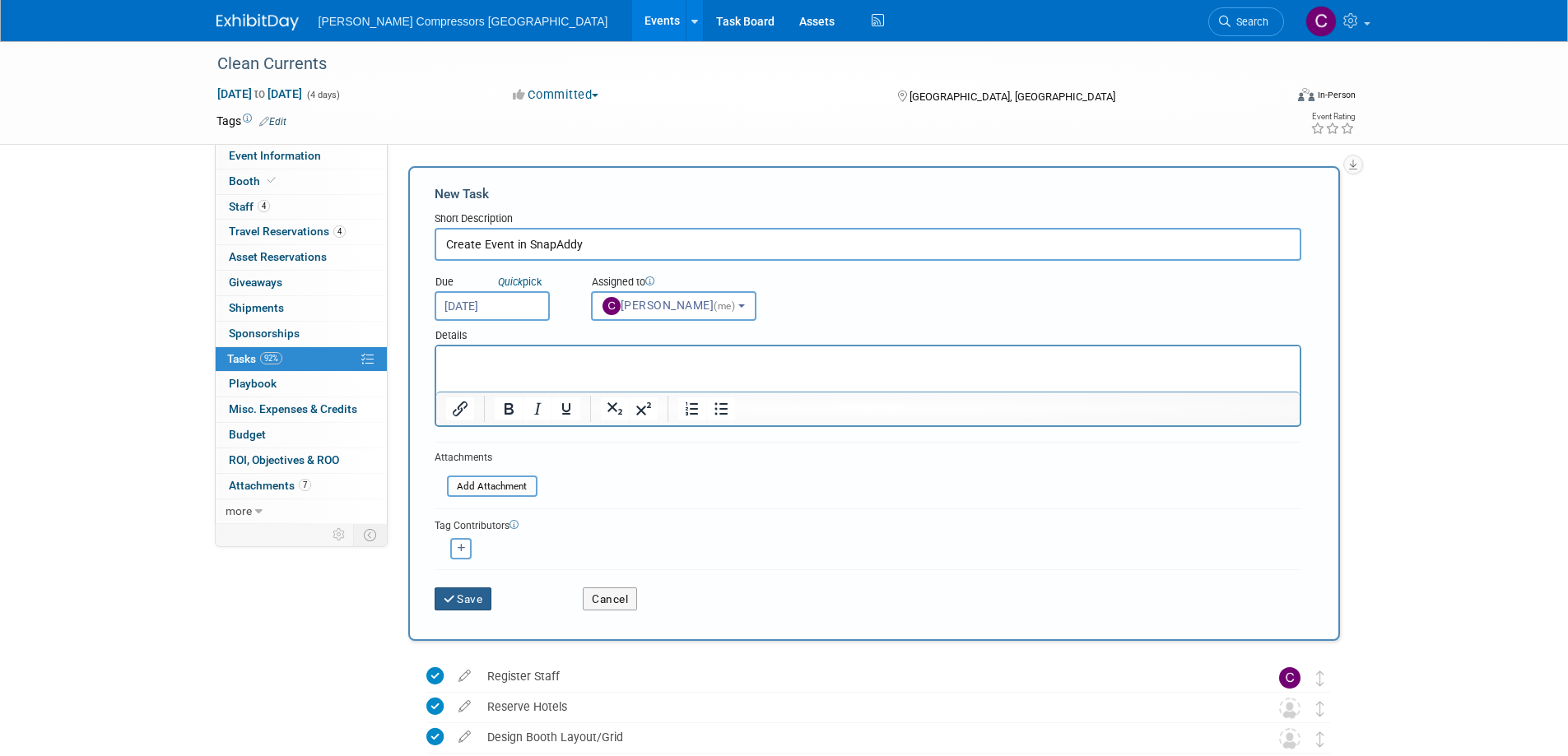
click at [457, 600] on button "Save" at bounding box center [463, 598] width 58 height 23
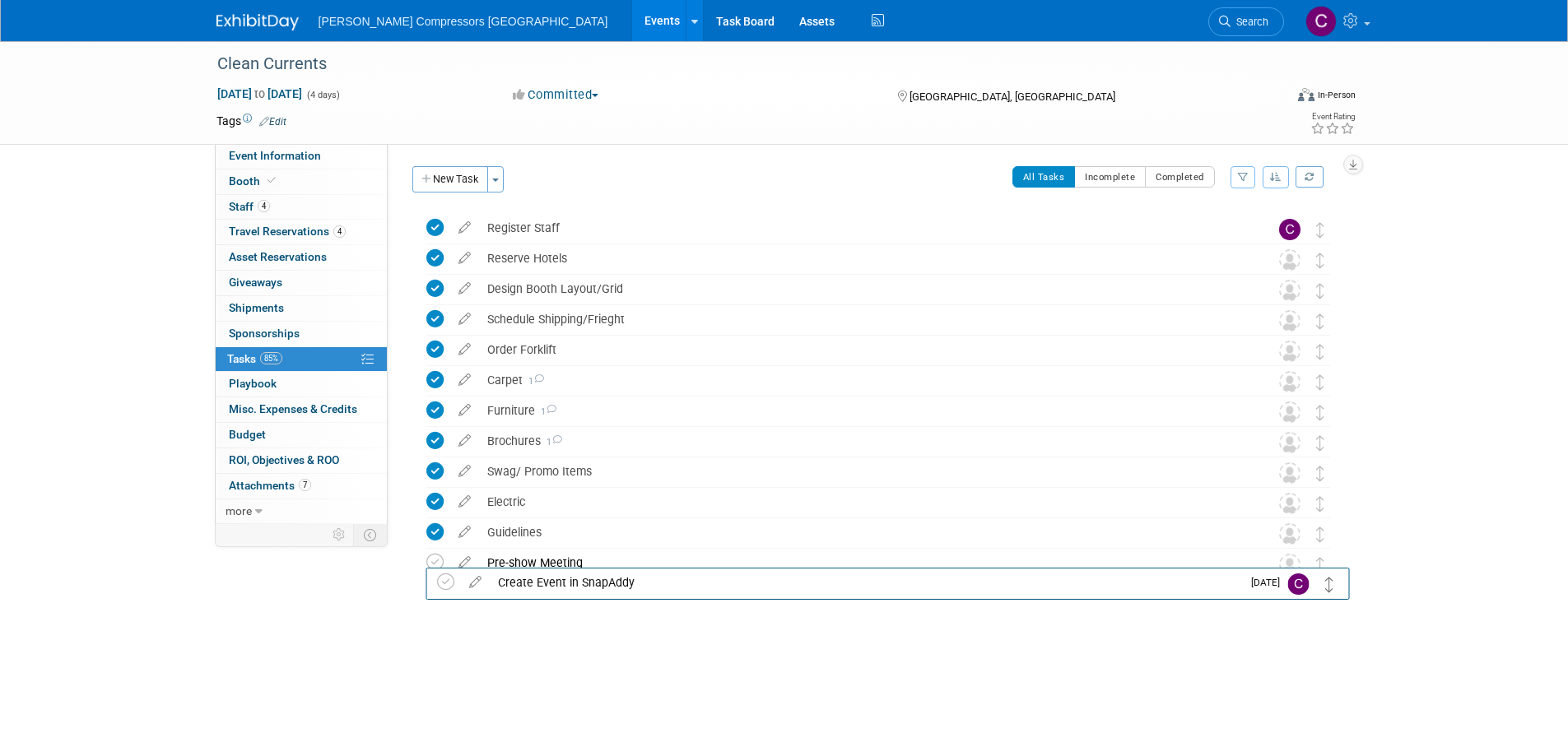
drag, startPoint x: 1323, startPoint y: 232, endPoint x: 1328, endPoint y: 576, distance: 344.0
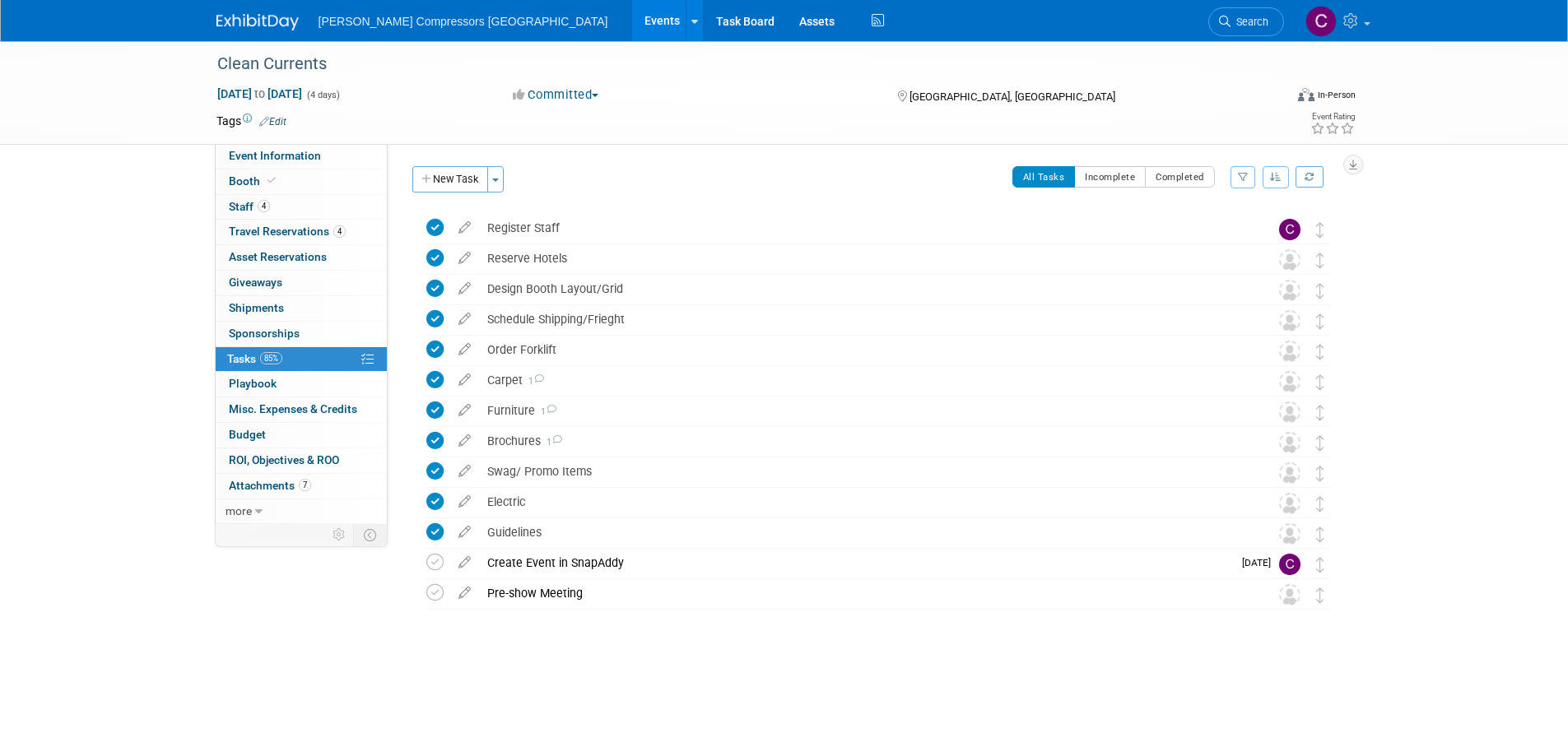
click at [157, 362] on div "Clean Currents [DATE] to [DATE] (4 days) [DATE] to [DATE] Committed Committed C…" at bounding box center [784, 375] width 1568 height 669
click at [245, 184] on span "Booth" at bounding box center [253, 181] width 50 height 13
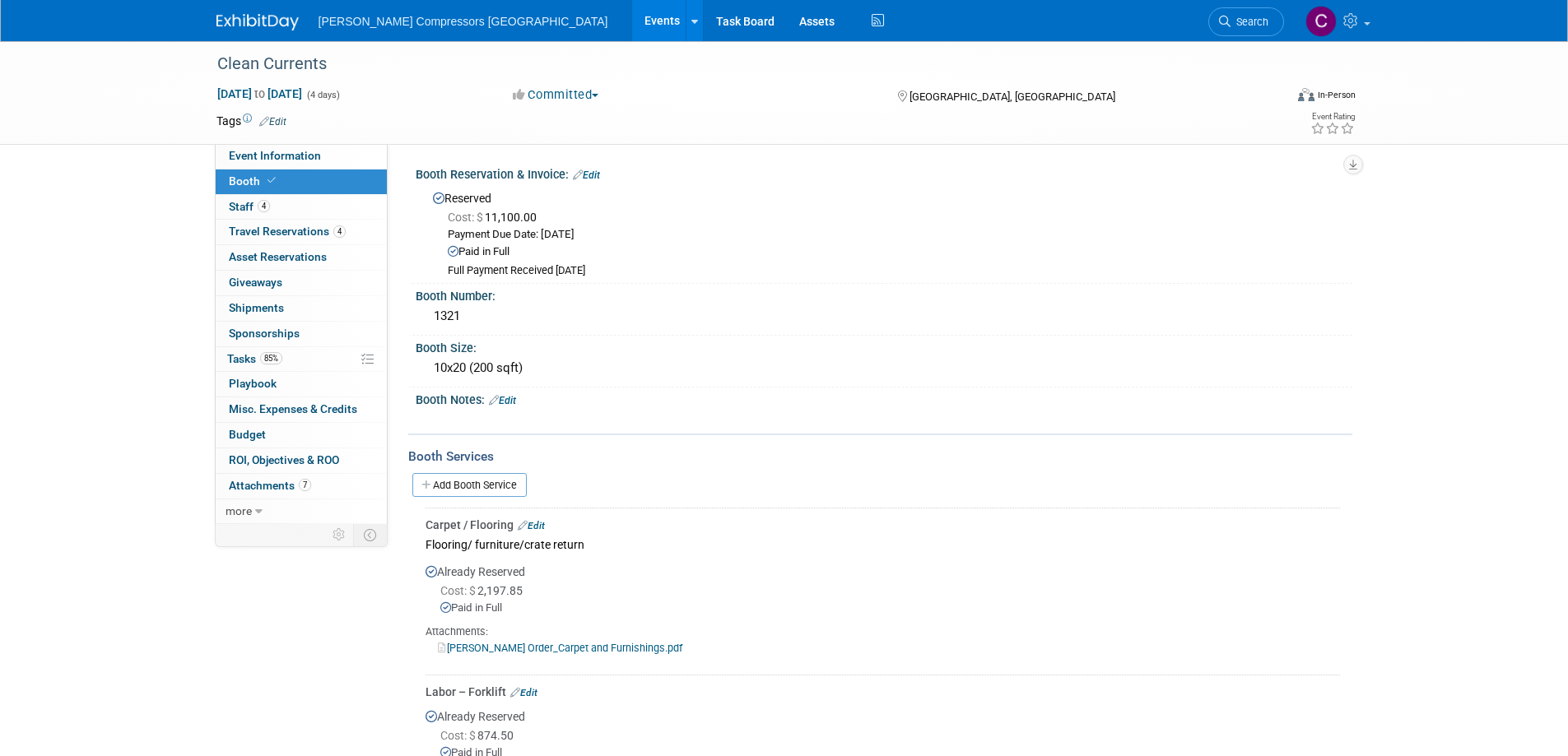
click at [118, 218] on div "Clean Currents [DATE] to [DATE] (4 days) [DATE] to [DATE] Committed Committed C…" at bounding box center [784, 558] width 1568 height 1033
click at [262, 436] on span "Budget" at bounding box center [247, 434] width 37 height 13
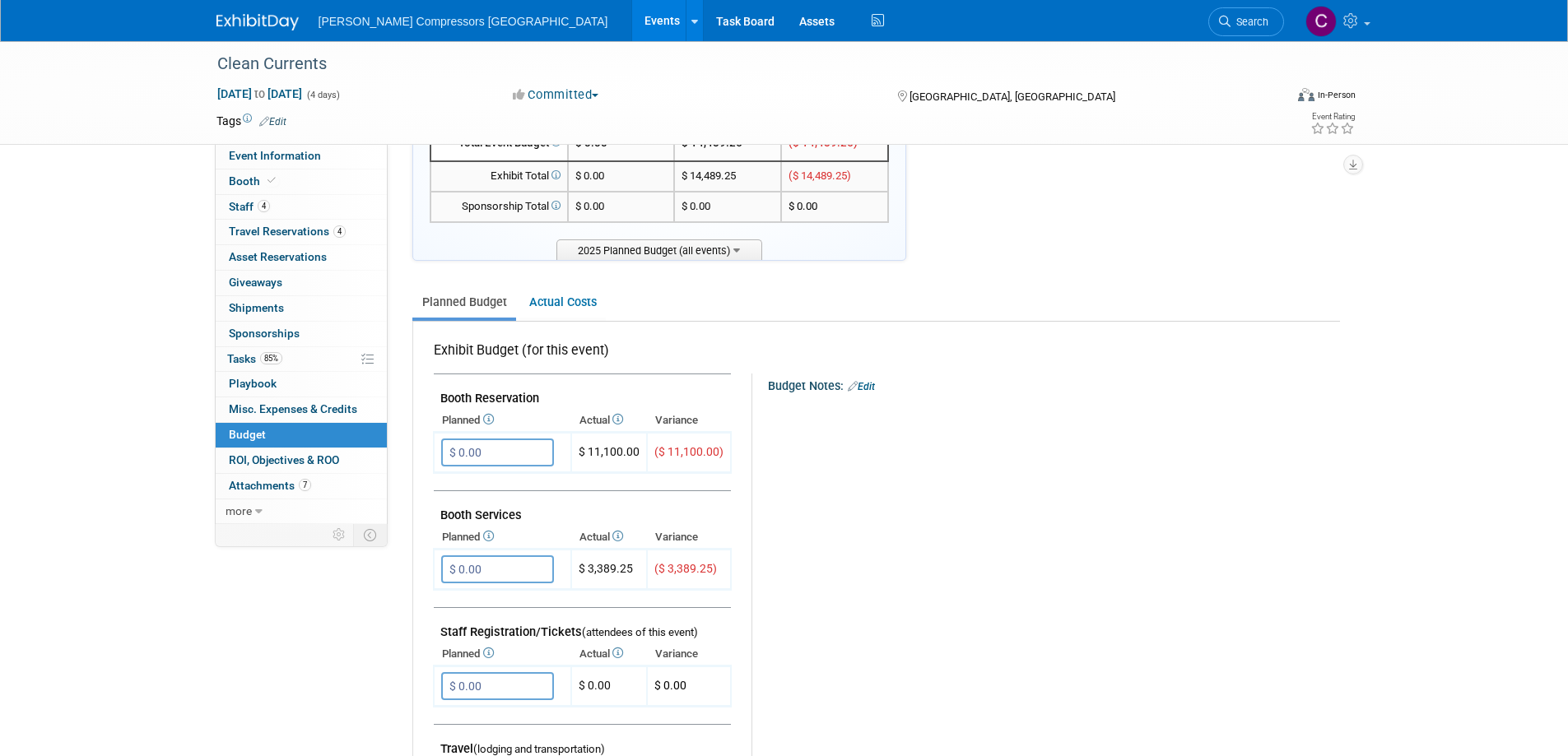
scroll to position [247, 0]
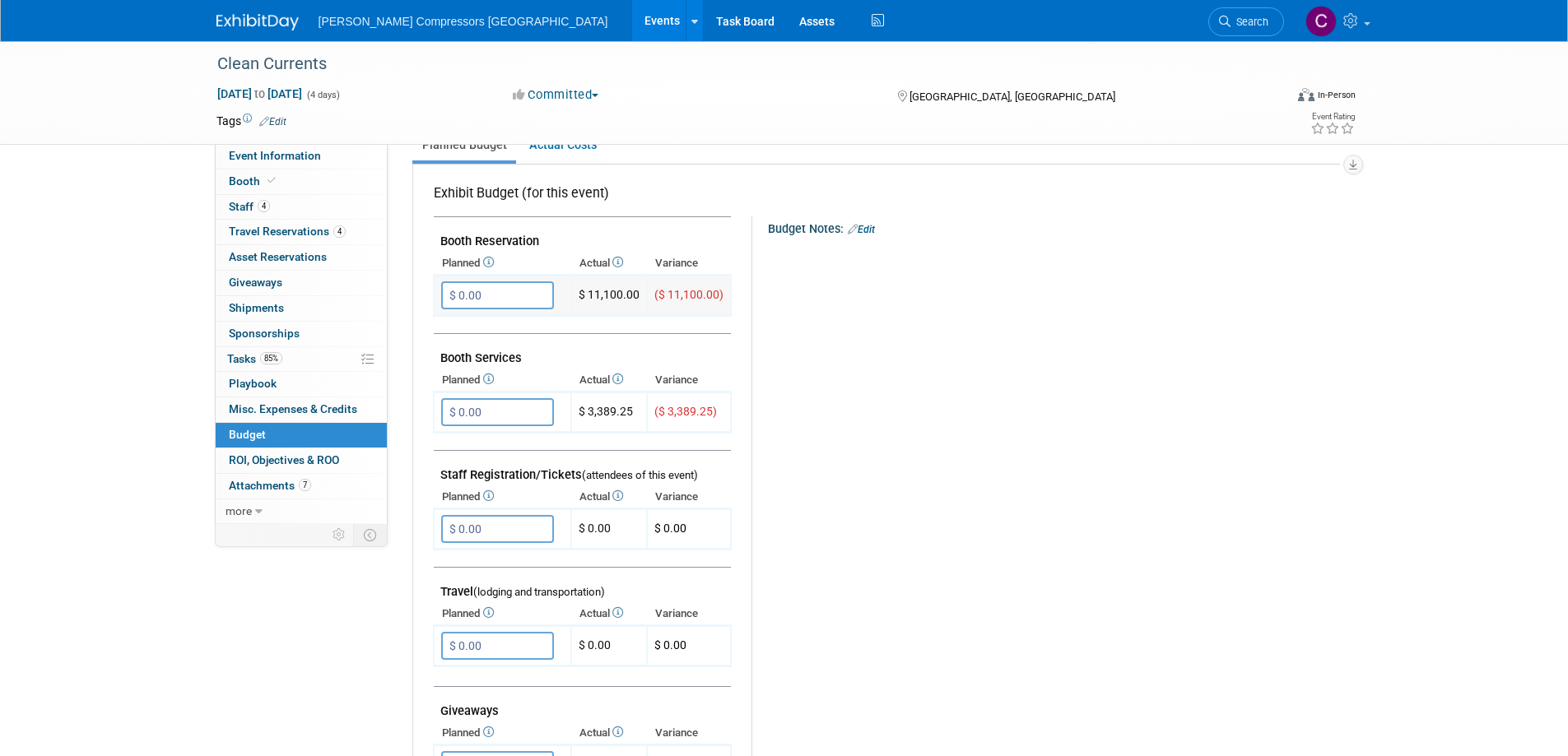
click at [513, 298] on input "$ 0.00" at bounding box center [498, 295] width 113 height 28
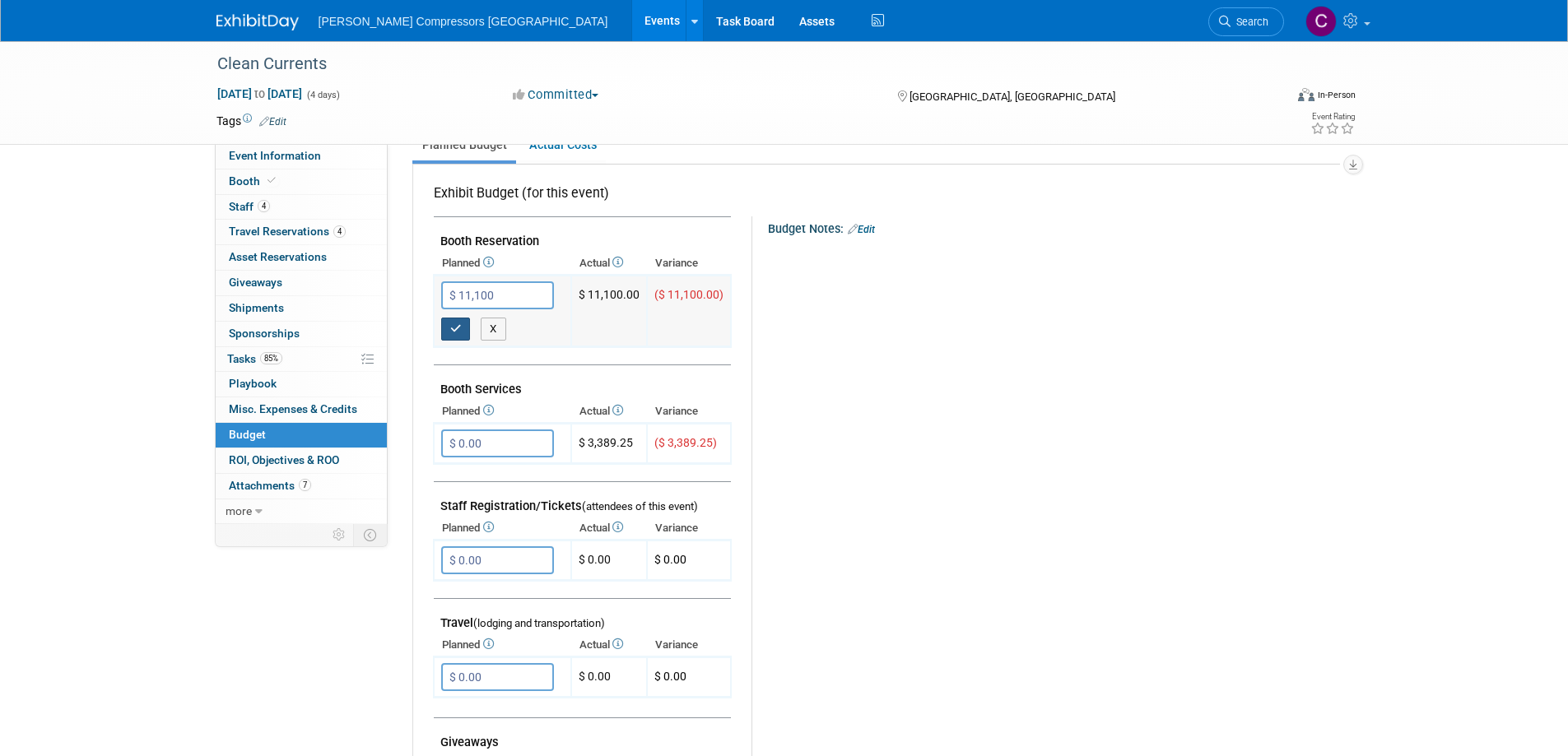
type input "$ 11,100.00"
click at [457, 329] on icon "button" at bounding box center [455, 328] width 12 height 11
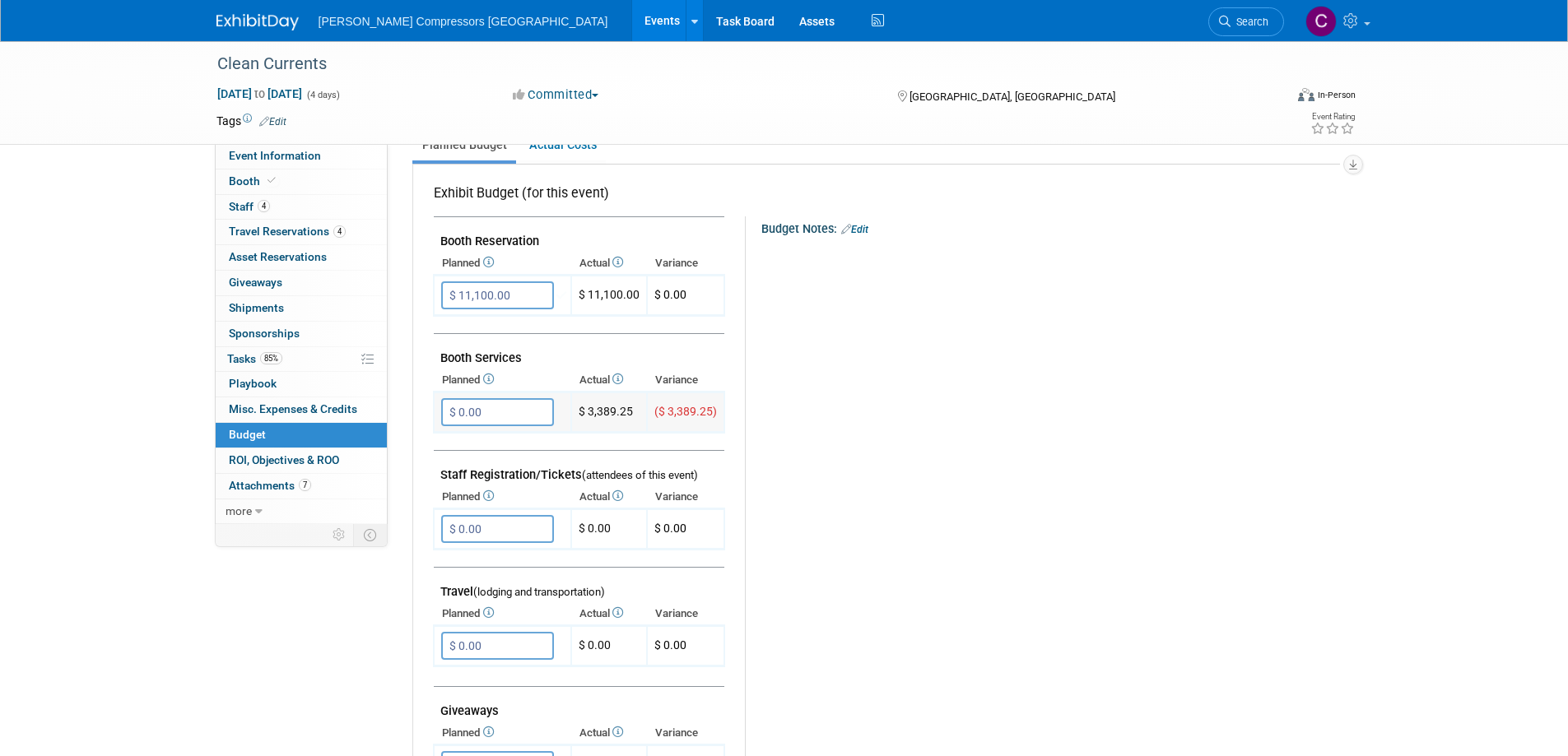
click at [516, 414] on input "$ 0.00" at bounding box center [498, 412] width 113 height 28
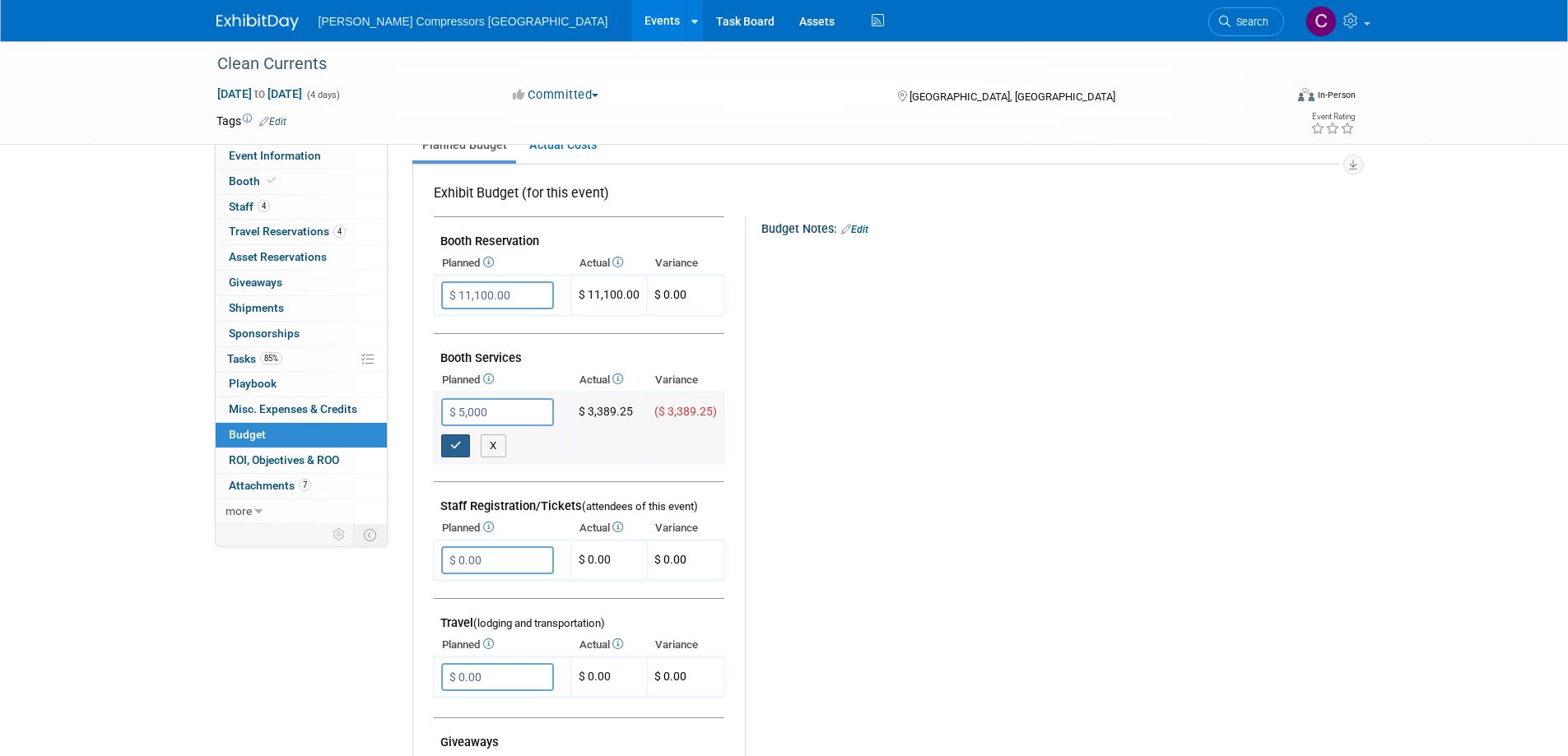
type input "$ 5,000.00"
click at [453, 448] on icon "button" at bounding box center [455, 446] width 12 height 11
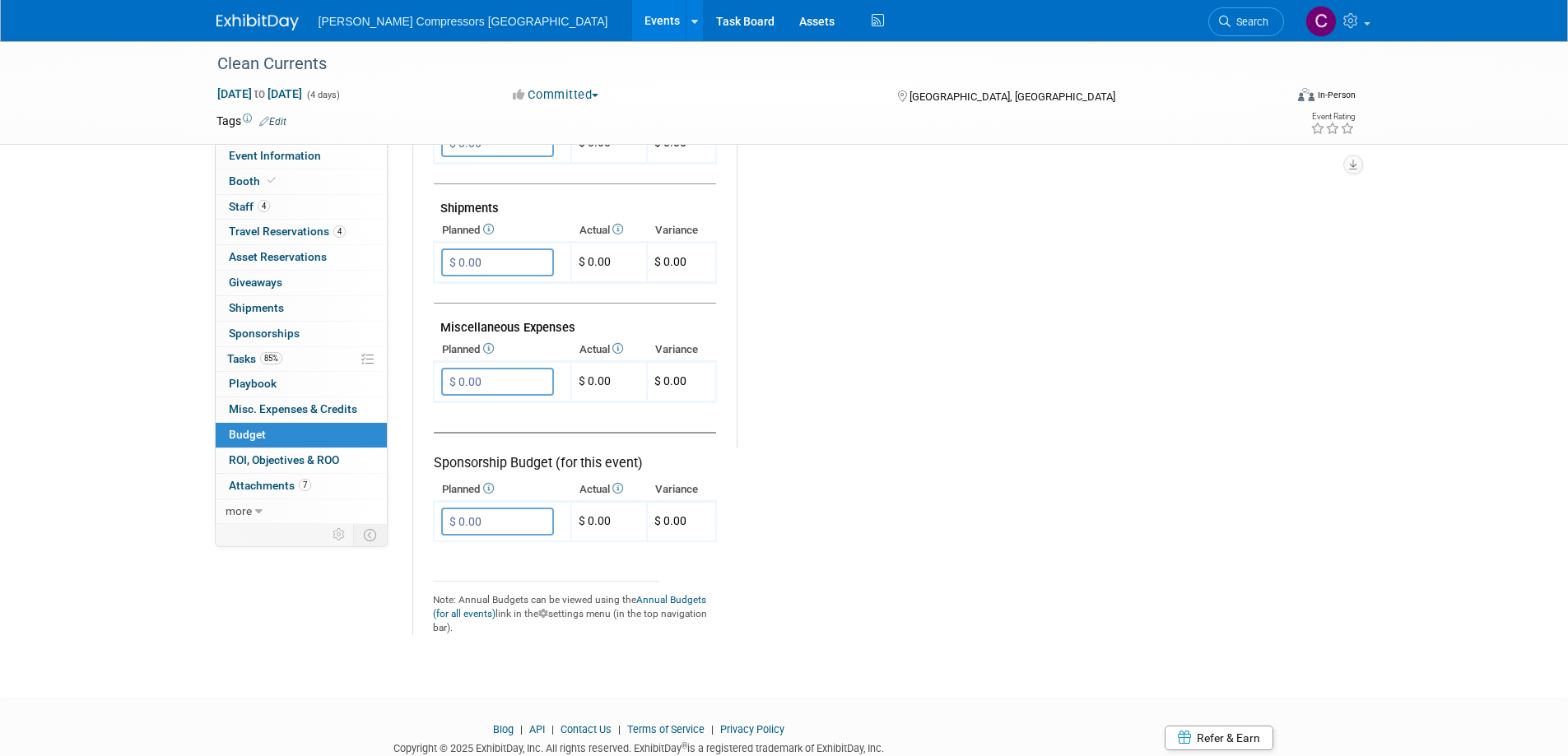
scroll to position [905, 0]
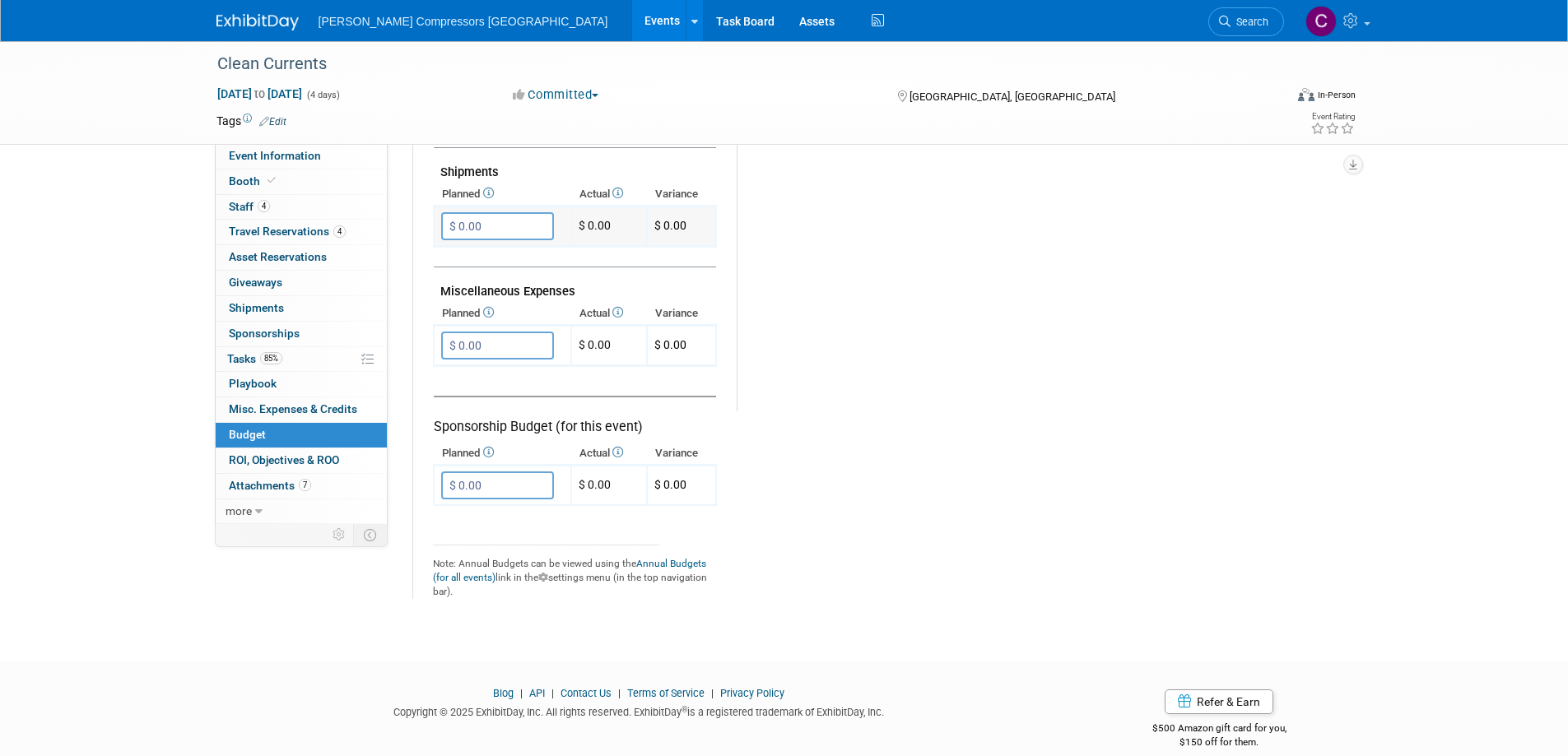
click at [504, 227] on input "$ 0.00" at bounding box center [498, 226] width 113 height 28
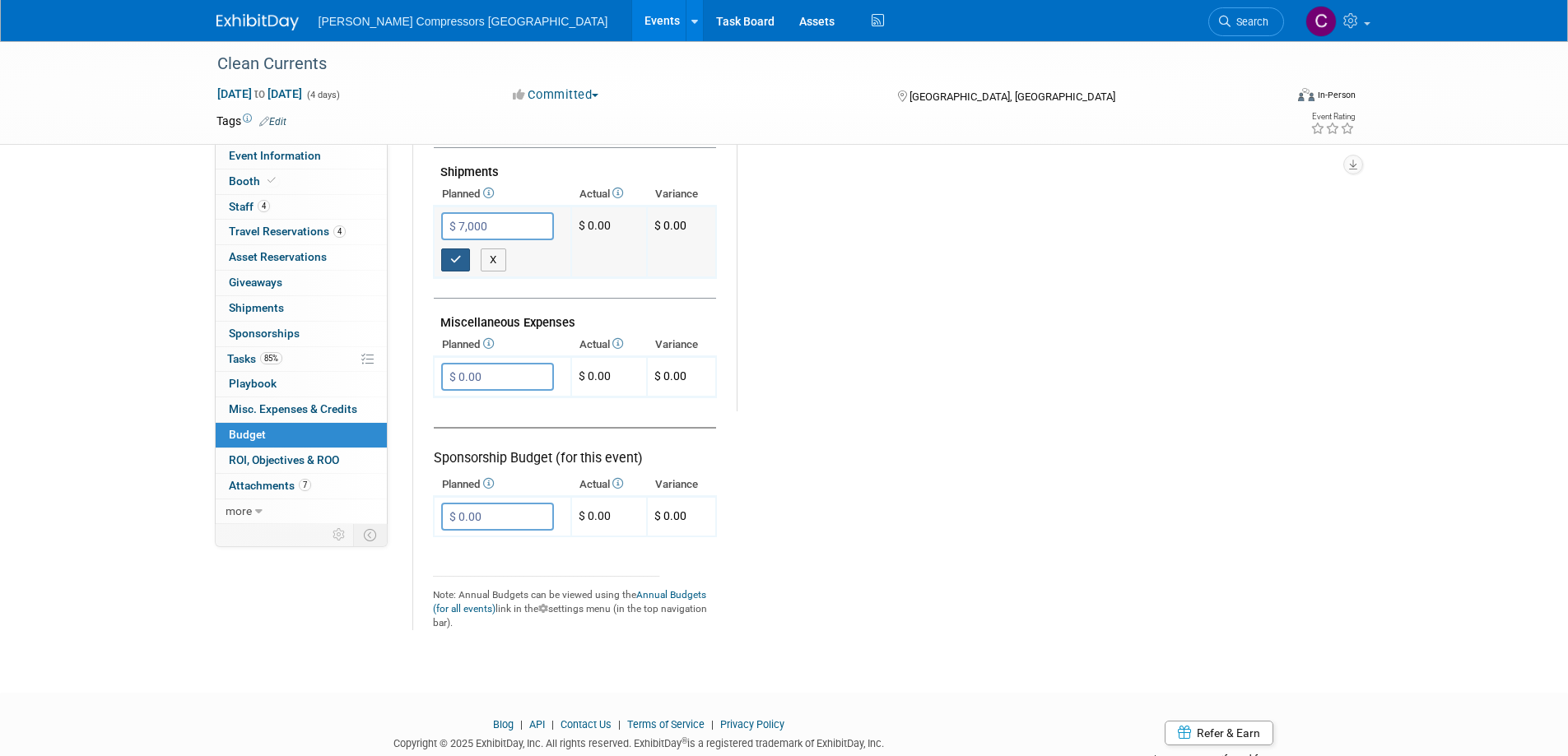
type input "$ 7,000.00"
click at [460, 259] on icon "button" at bounding box center [455, 260] width 12 height 11
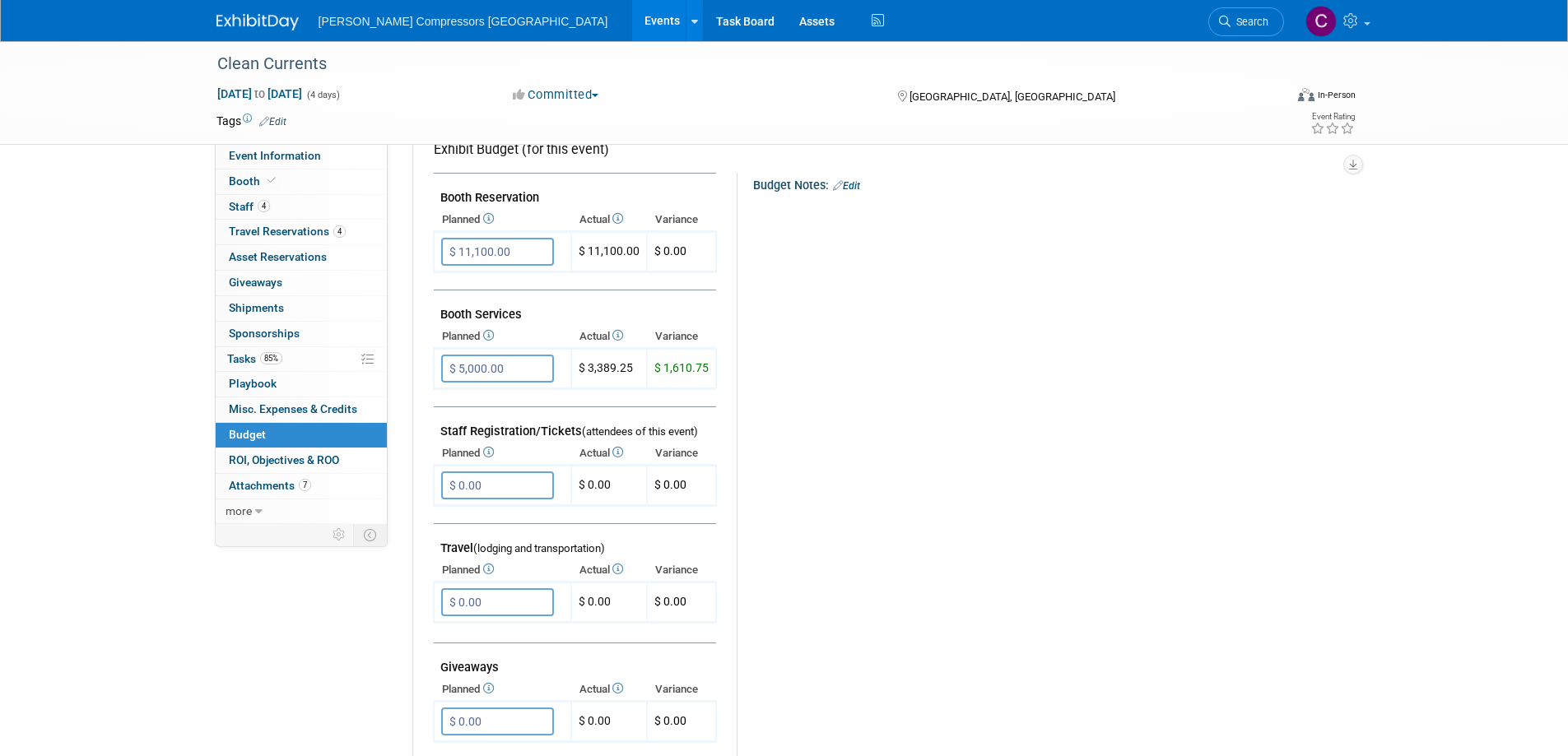
scroll to position [0, 0]
